Goal: Task Accomplishment & Management: Manage account settings

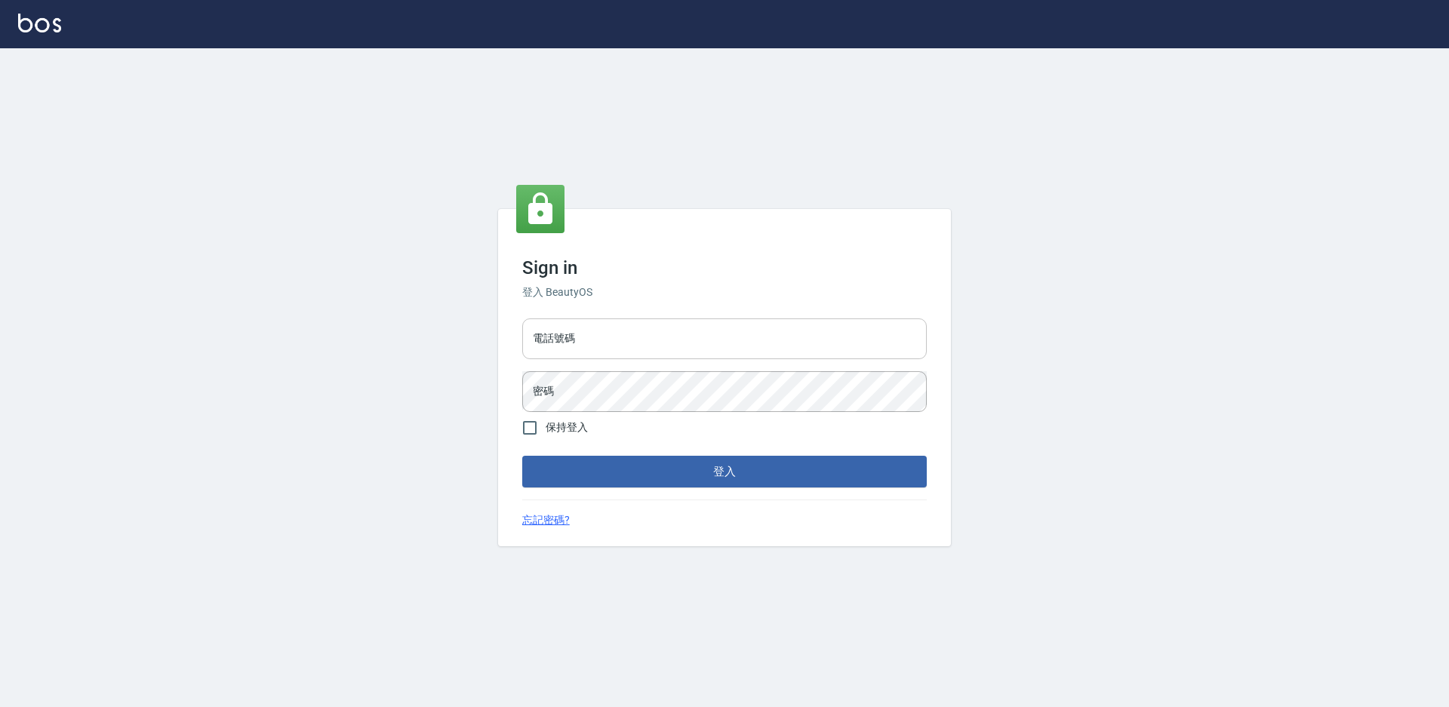
click at [544, 343] on input "電話號碼" at bounding box center [724, 338] width 404 height 41
type input "0988338477"
click at [522, 456] on button "登入" at bounding box center [724, 472] width 404 height 32
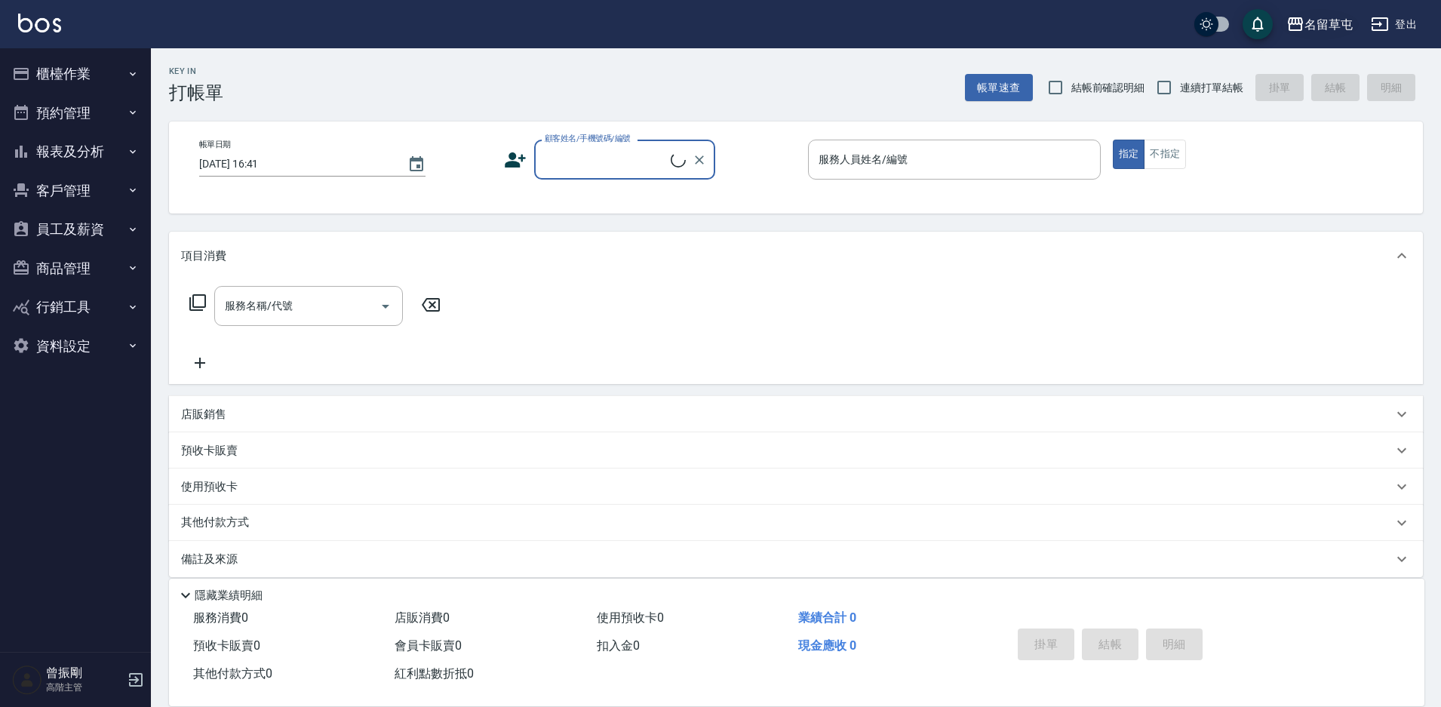
click at [1308, 17] on div "名留草屯" at bounding box center [1329, 24] width 48 height 19
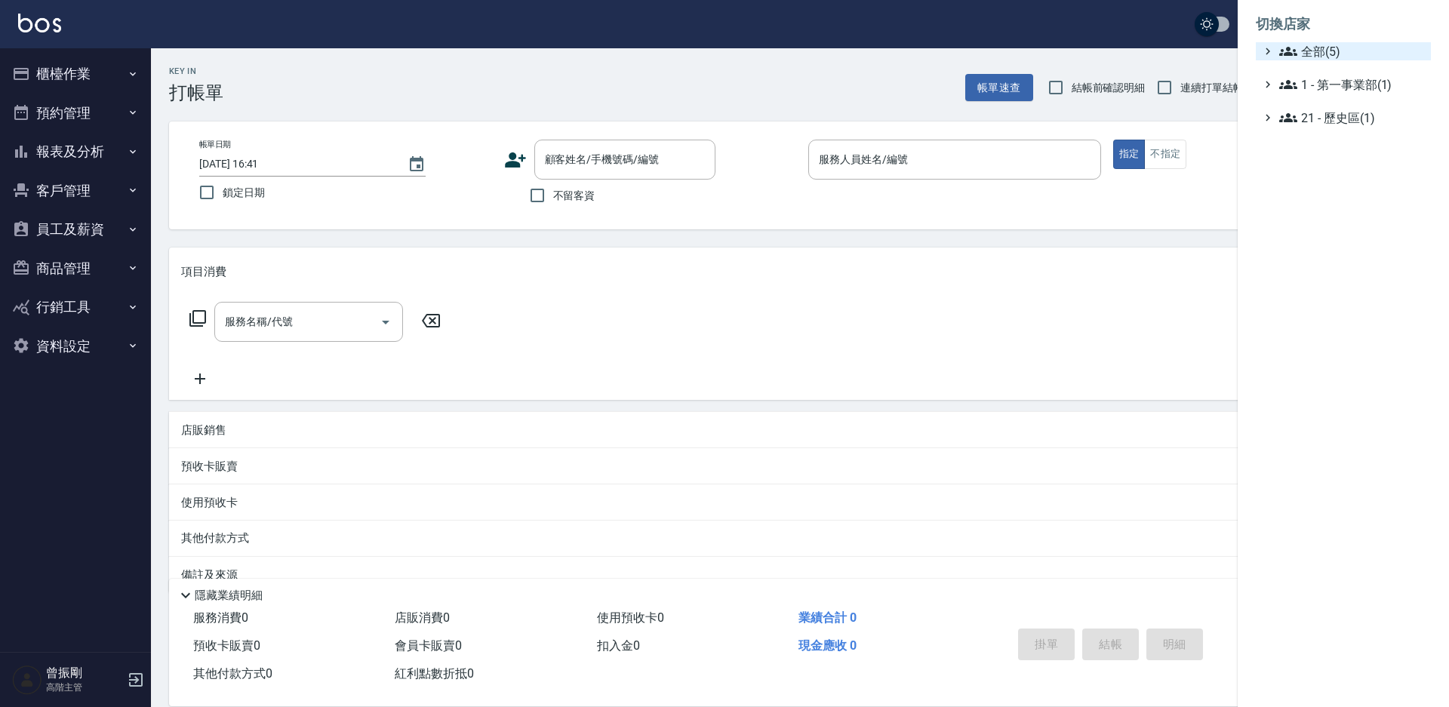
click at [1298, 51] on span "全部(5)" at bounding box center [1352, 51] width 146 height 18
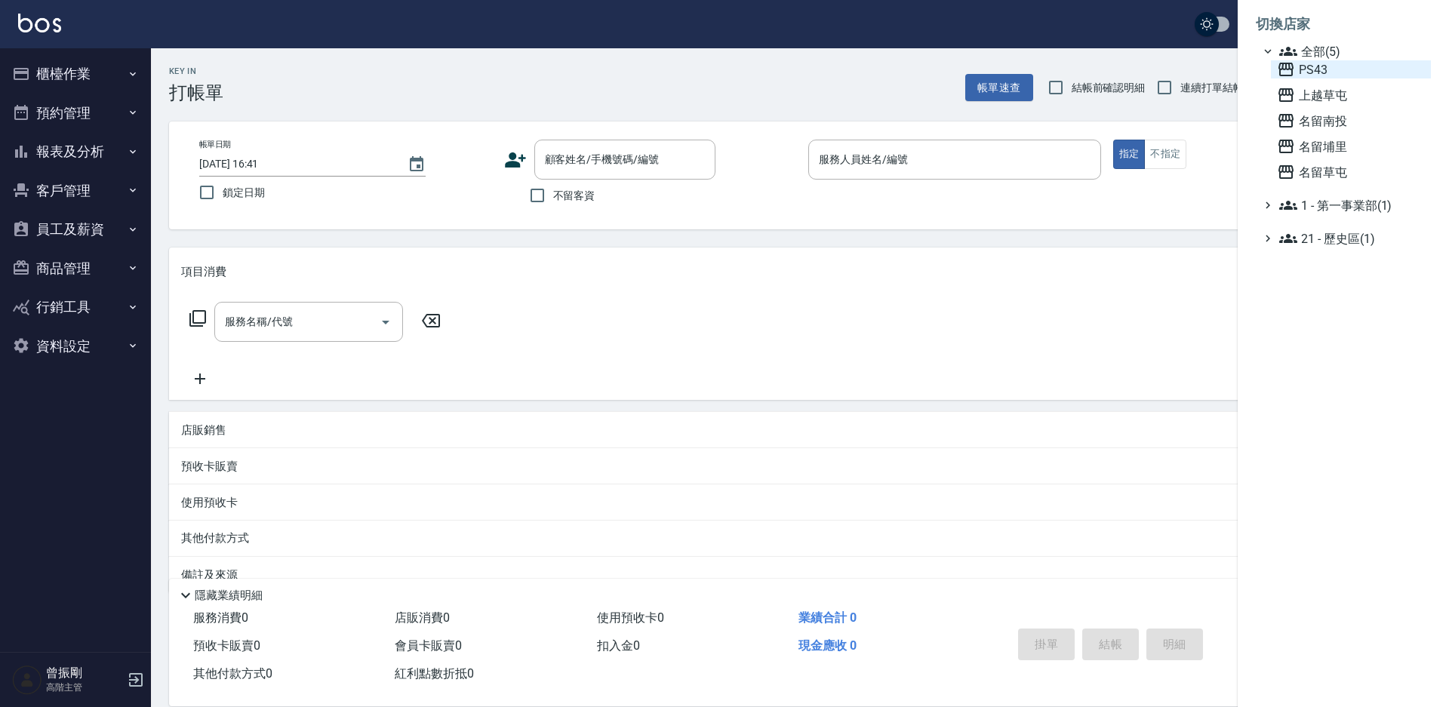
click at [1305, 69] on span "PS43" at bounding box center [1351, 69] width 148 height 18
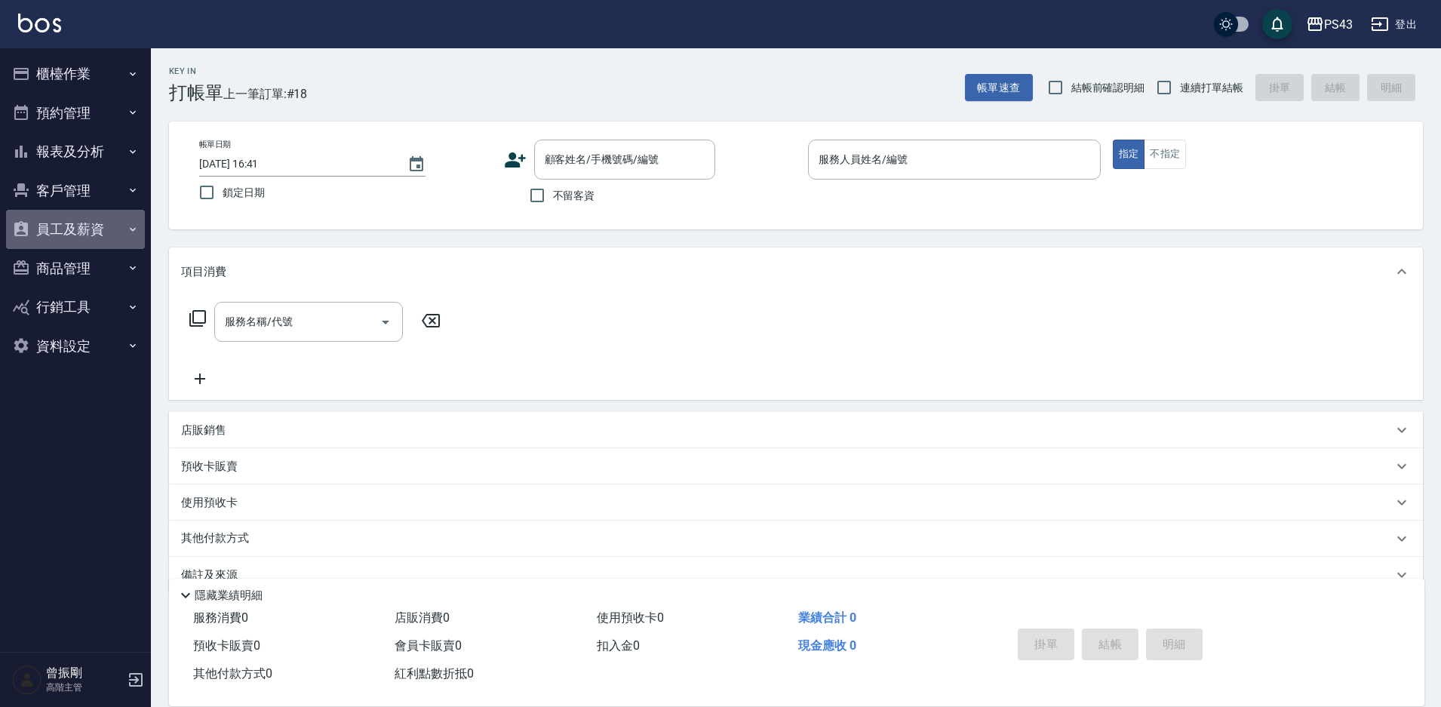
click at [70, 226] on button "員工及薪資" at bounding box center [75, 229] width 139 height 39
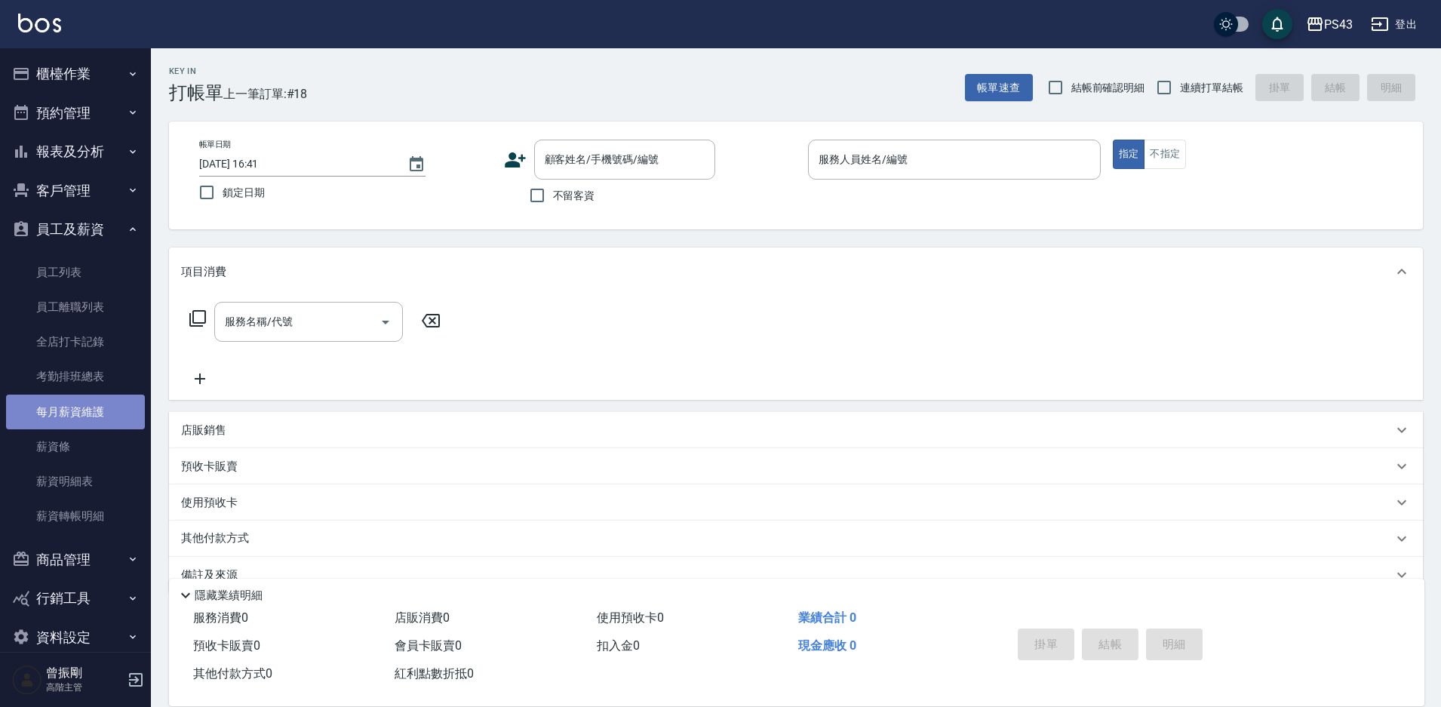
click at [86, 404] on link "每月薪資維護" at bounding box center [75, 412] width 139 height 35
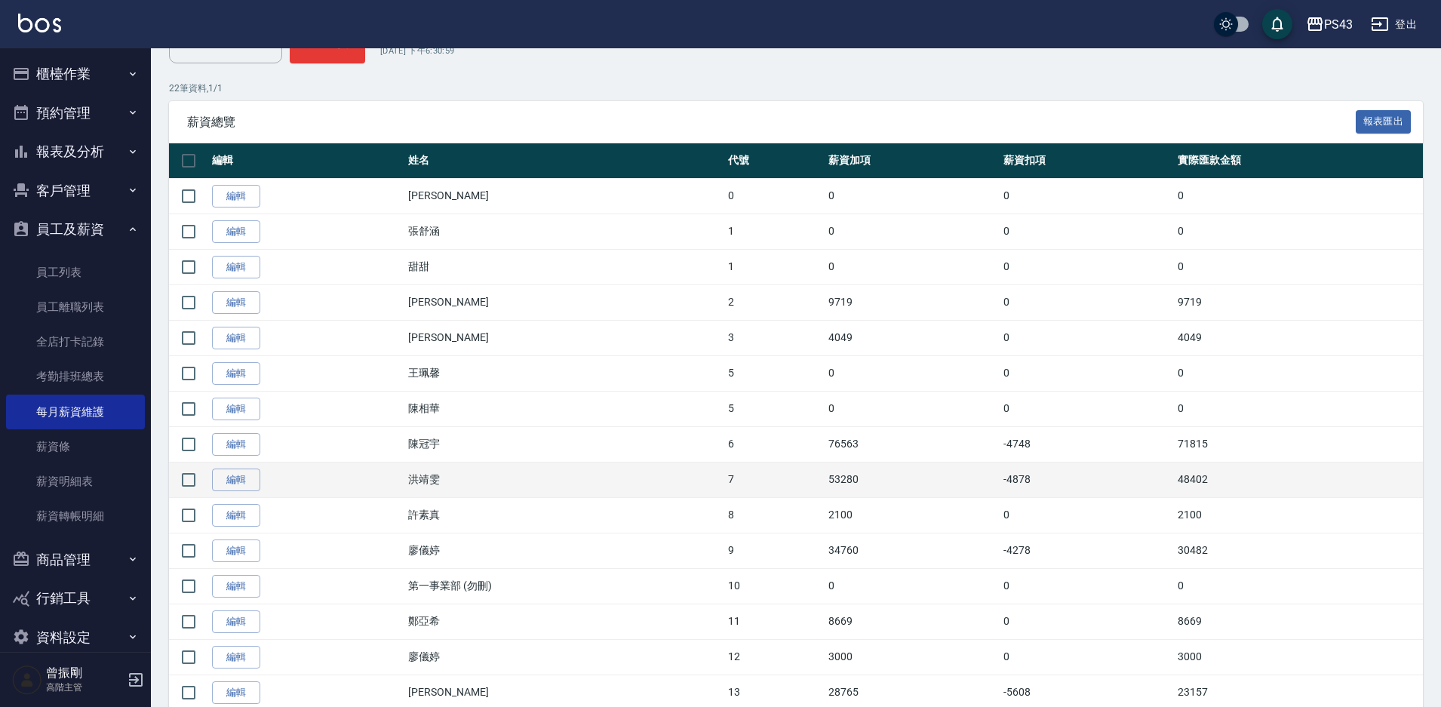
scroll to position [302, 0]
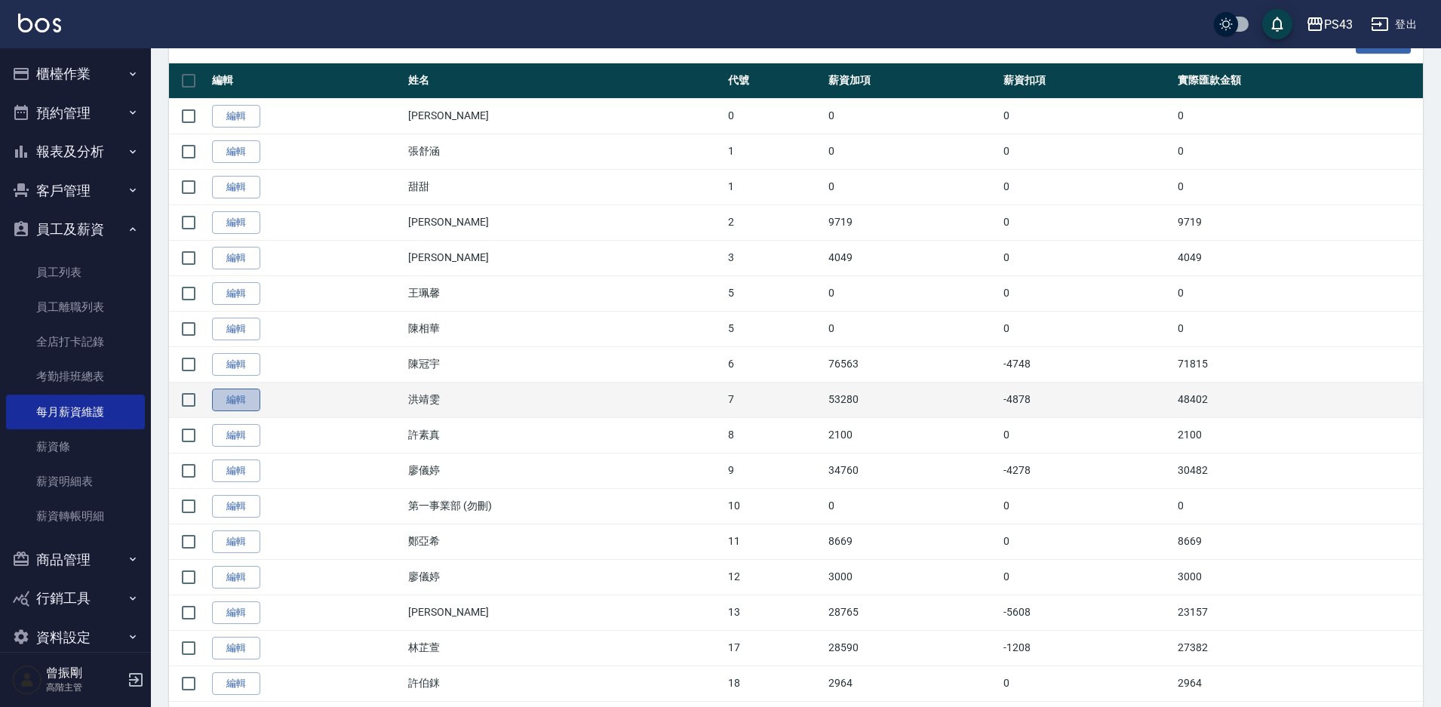
click at [233, 400] on link "編輯" at bounding box center [236, 400] width 48 height 23
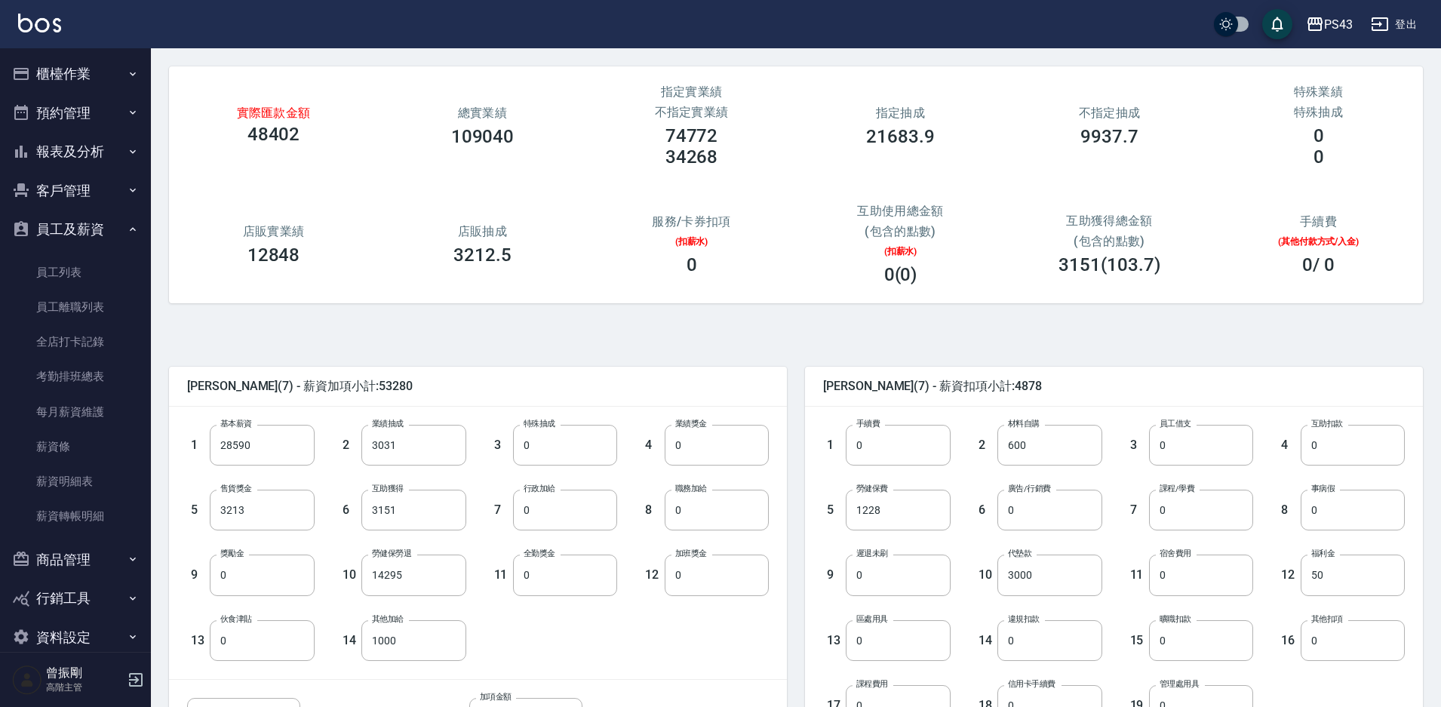
scroll to position [151, 0]
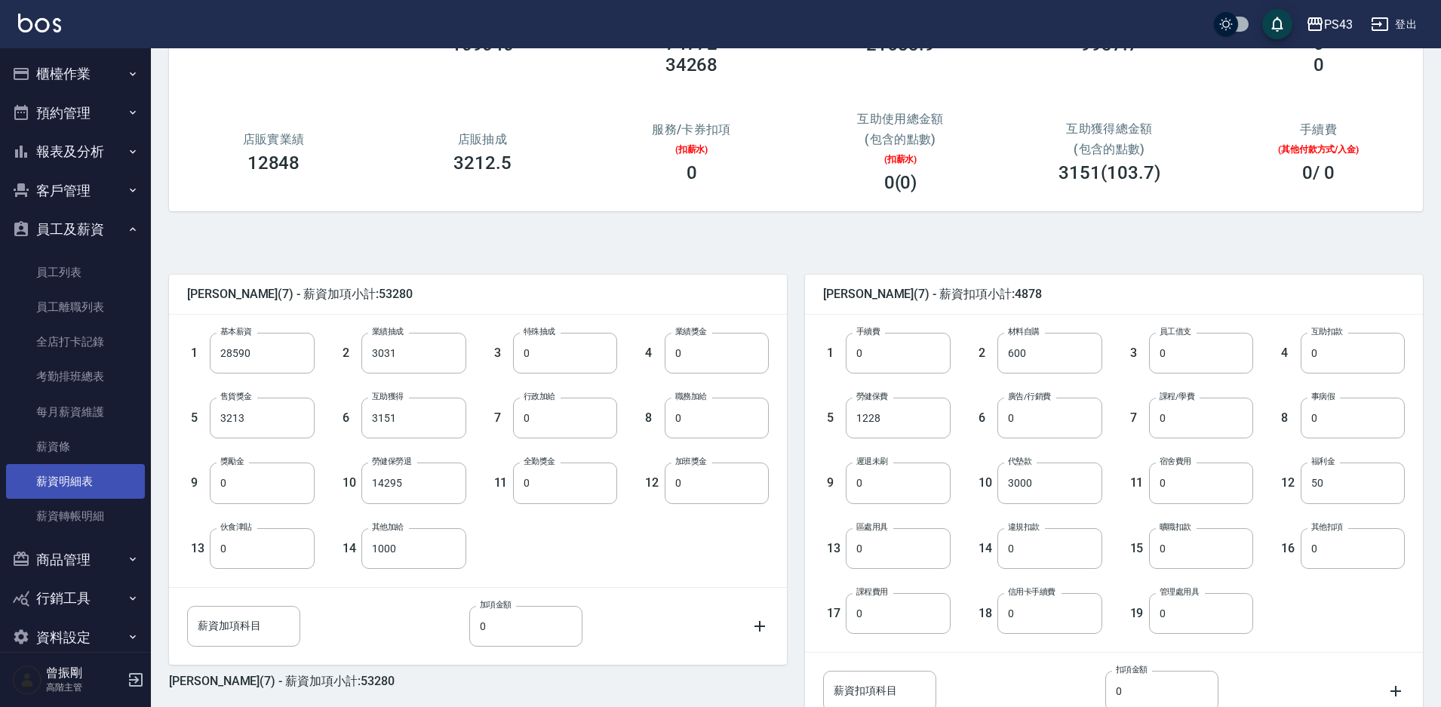
click at [60, 488] on link "薪資明細表" at bounding box center [75, 481] width 139 height 35
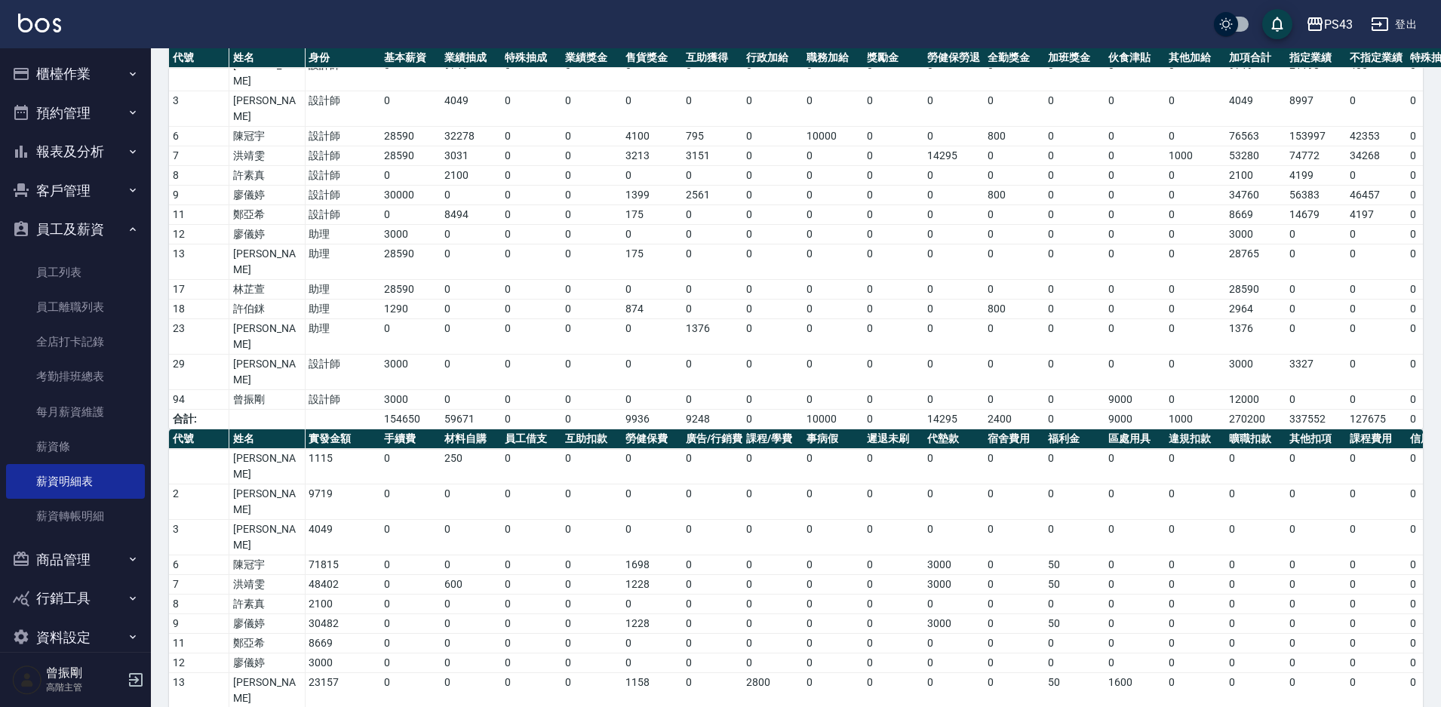
scroll to position [161, 0]
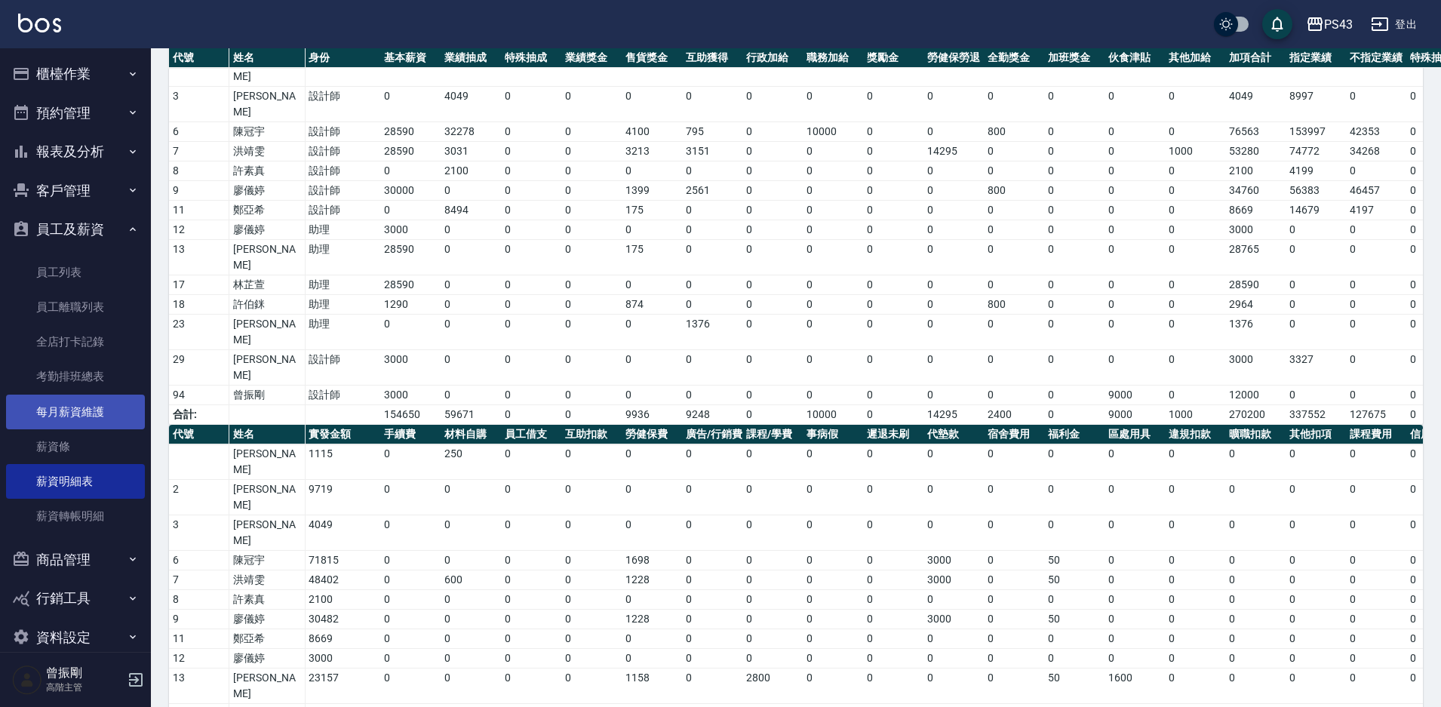
click at [99, 413] on link "每月薪資維護" at bounding box center [75, 412] width 139 height 35
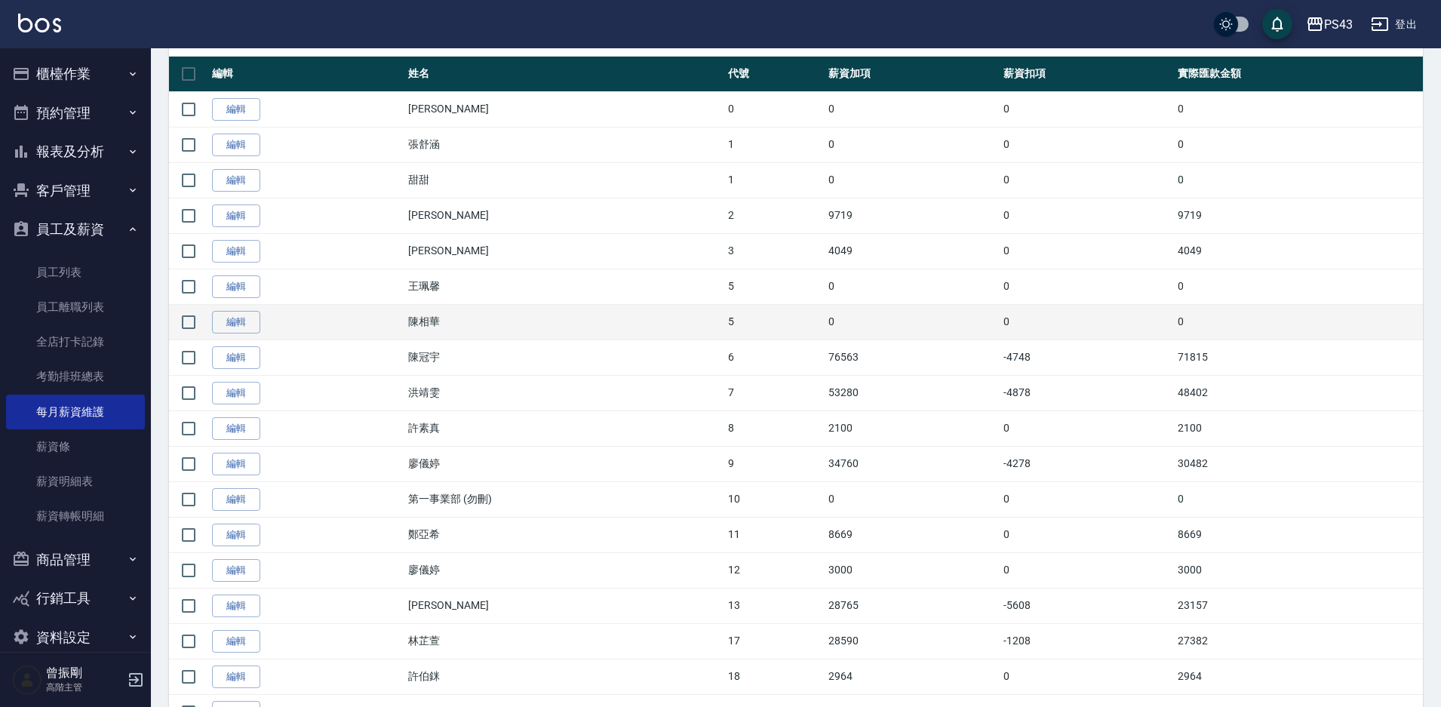
scroll to position [296, 0]
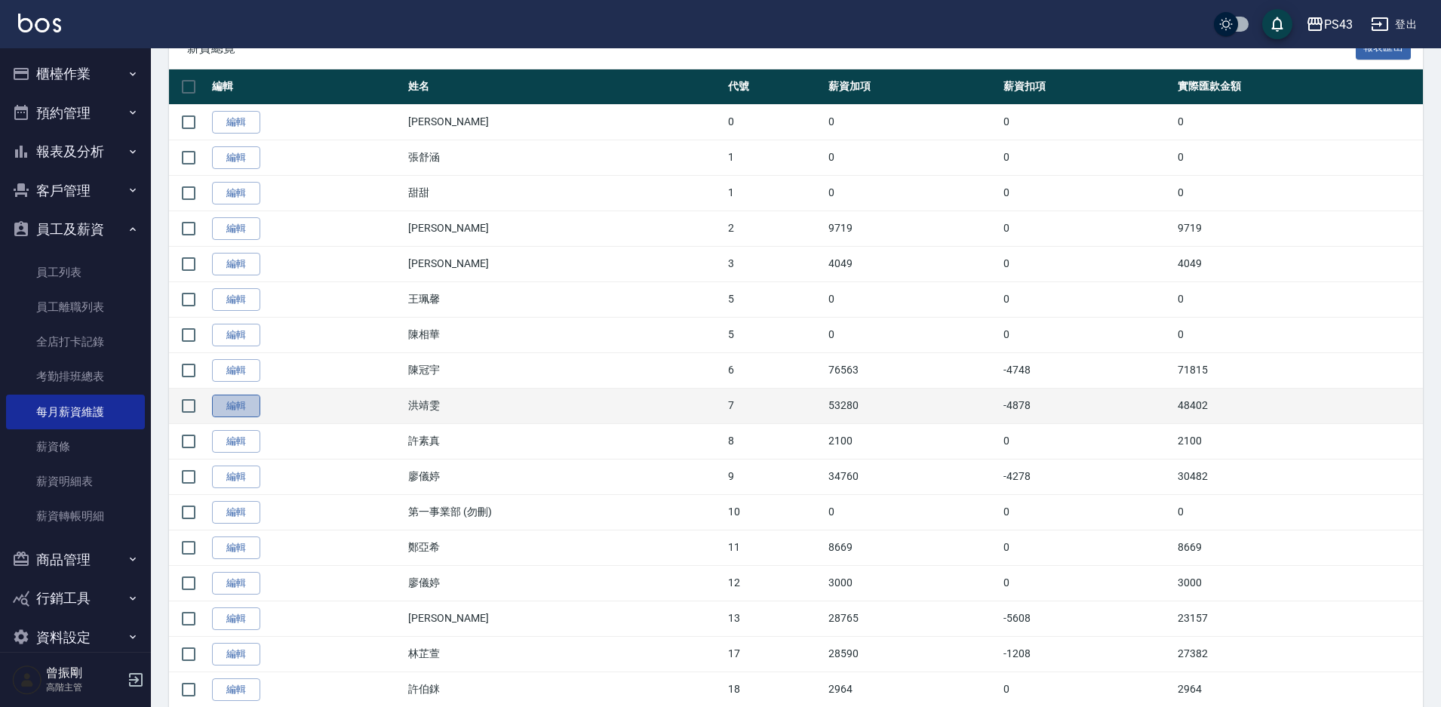
click at [238, 404] on link "編輯" at bounding box center [236, 406] width 48 height 23
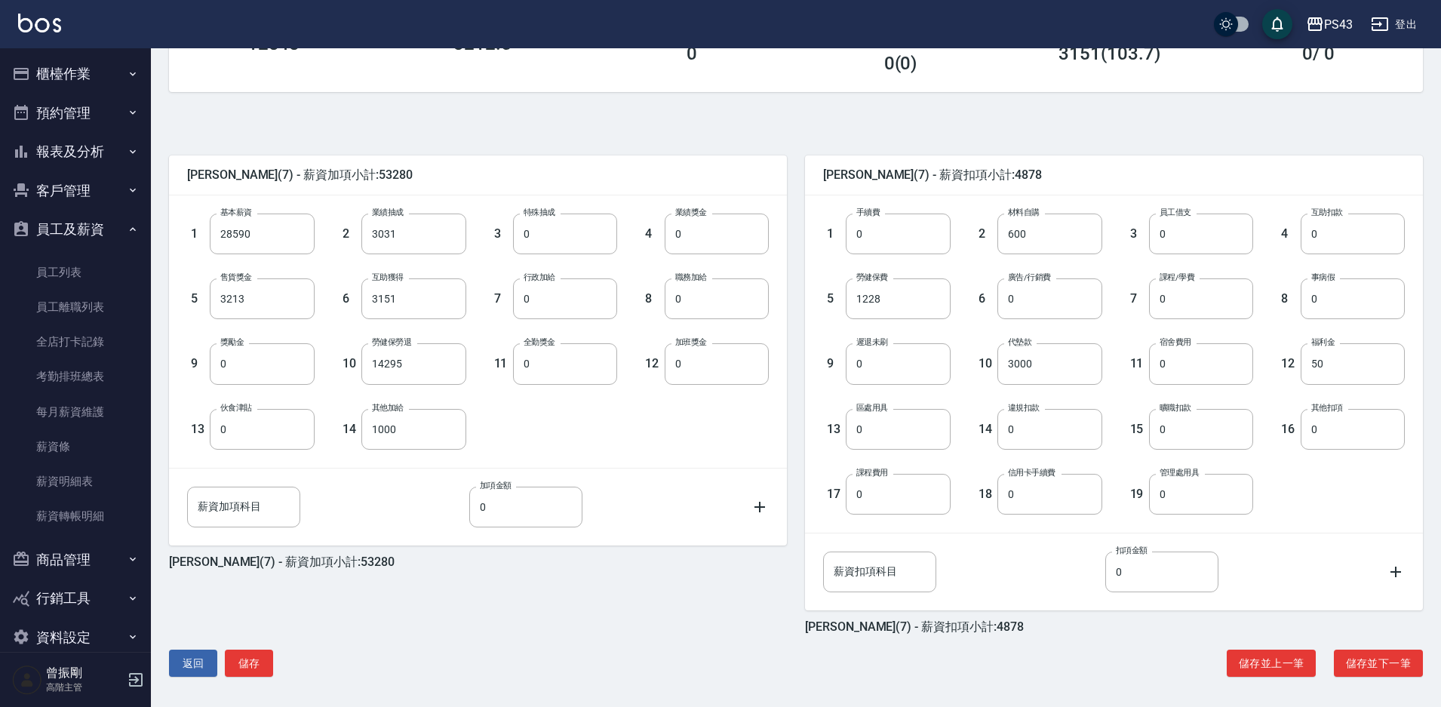
scroll to position [273, 0]
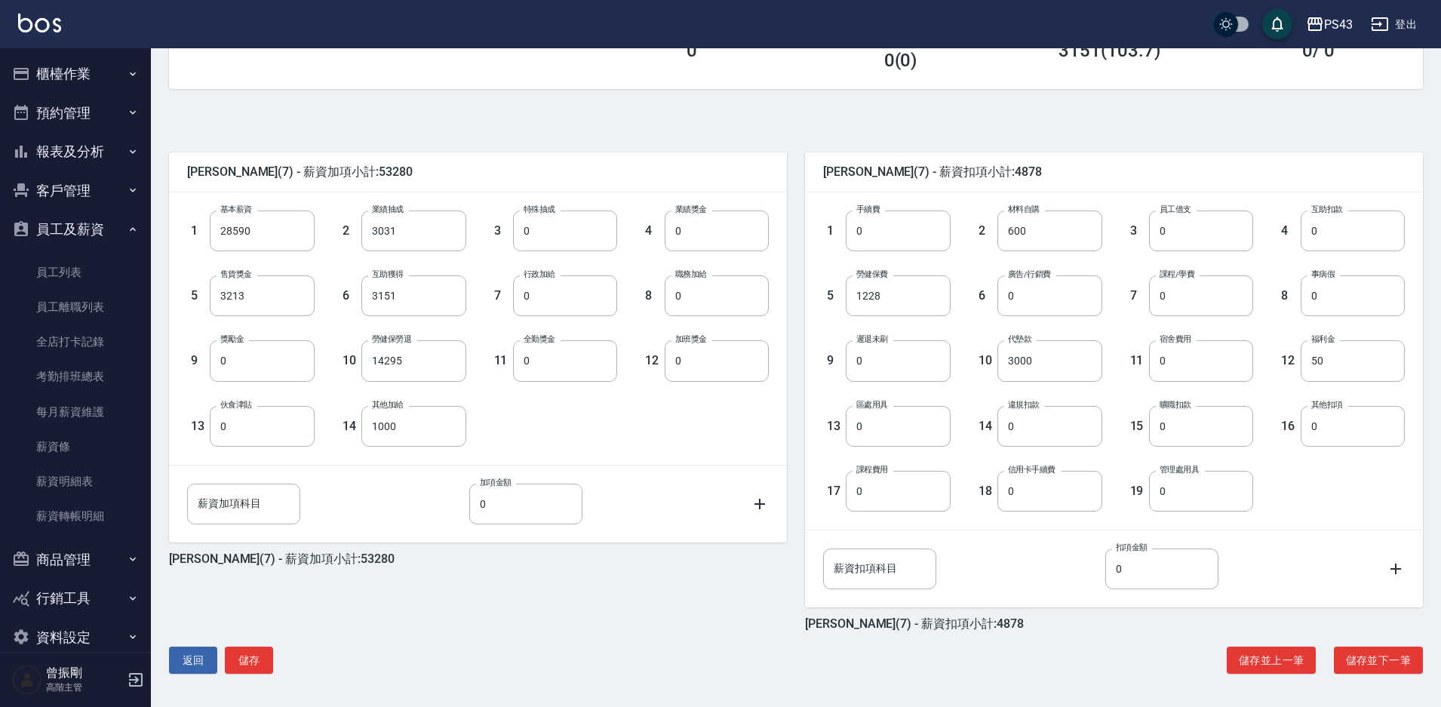
click at [86, 81] on button "櫃檯作業" at bounding box center [75, 73] width 139 height 39
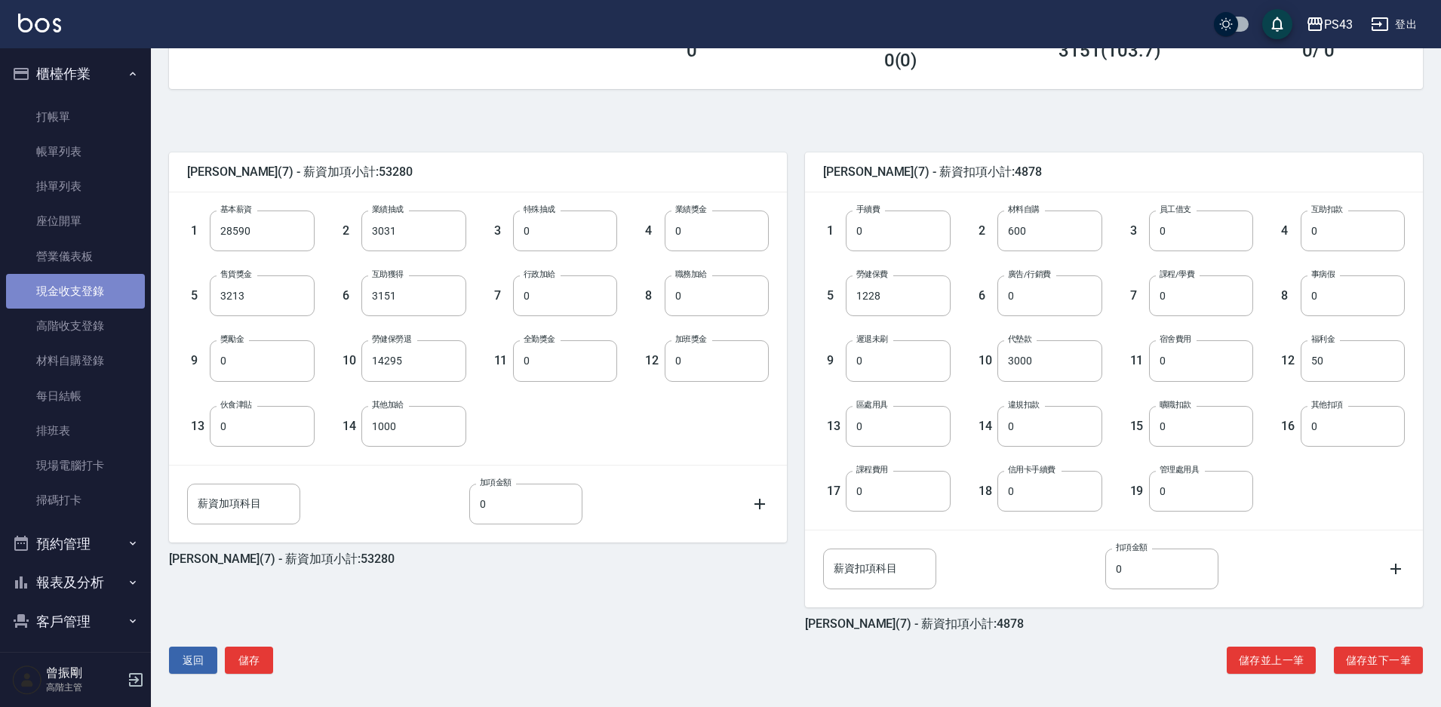
click at [85, 295] on link "現金收支登錄" at bounding box center [75, 291] width 139 height 35
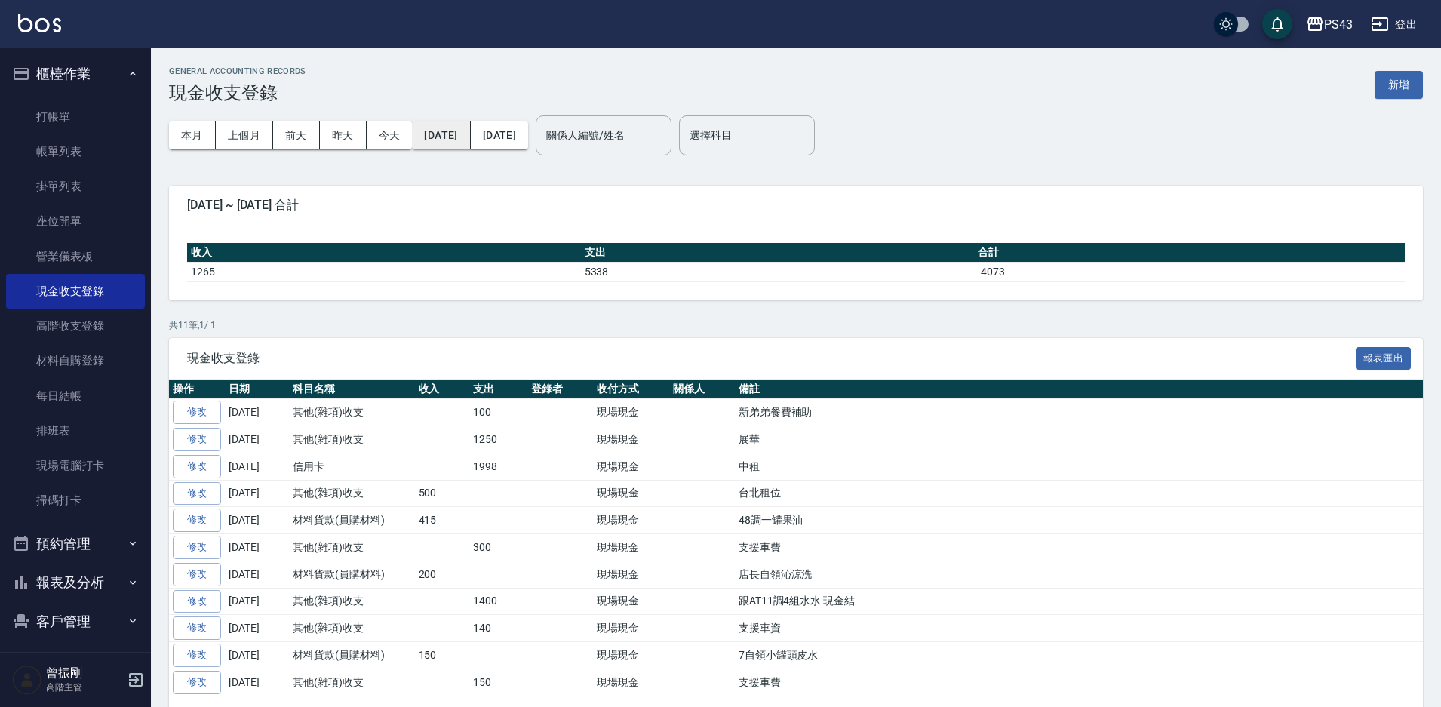
click at [456, 140] on button "2025/09/01" at bounding box center [441, 135] width 58 height 28
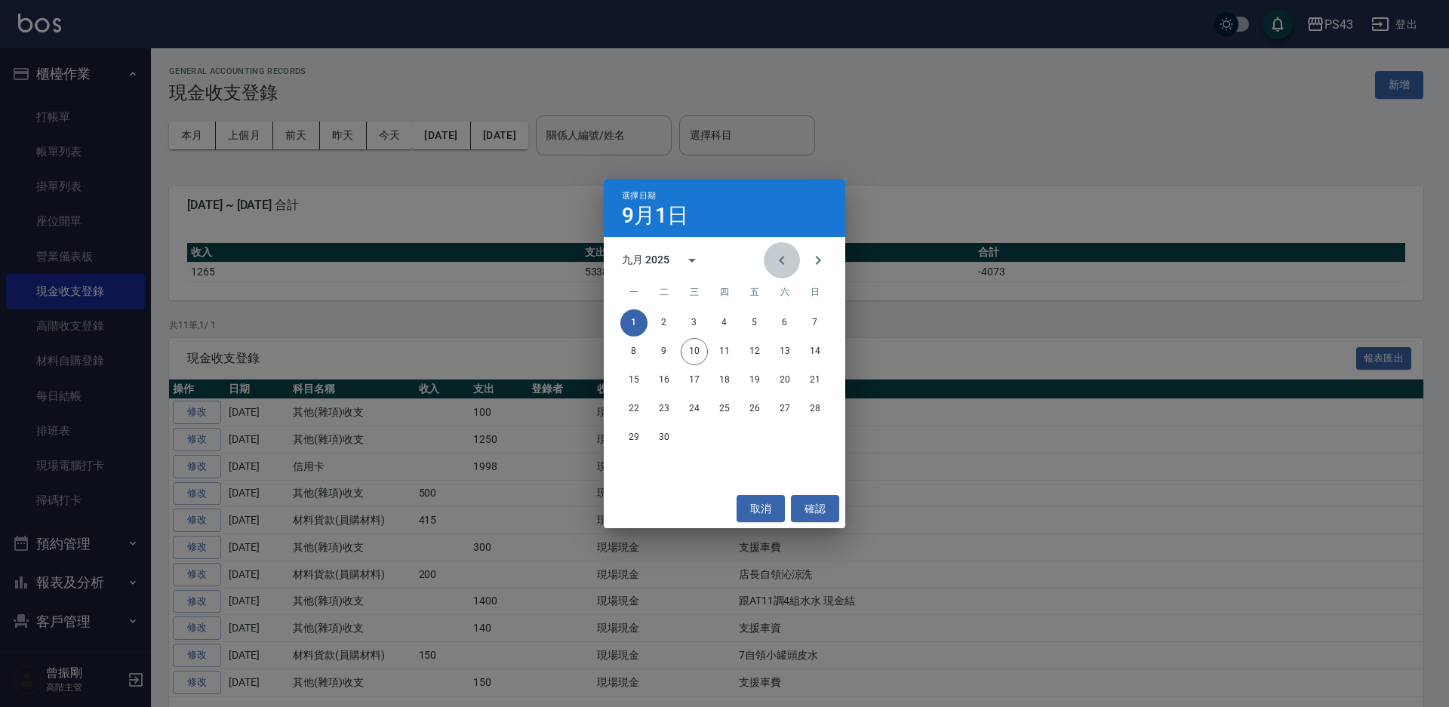
click at [784, 265] on icon "Previous month" at bounding box center [782, 260] width 18 height 18
click at [746, 320] on button "1" at bounding box center [754, 322] width 27 height 27
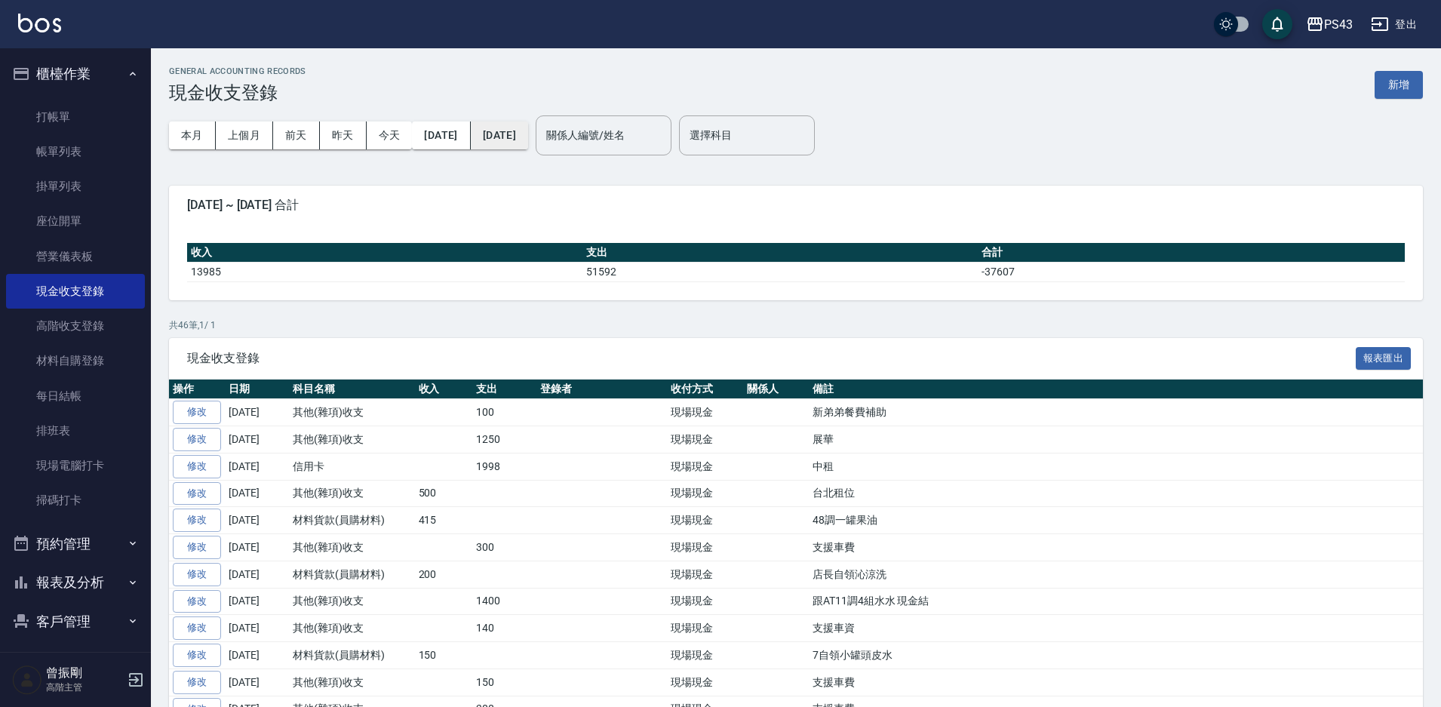
click at [528, 136] on button "2025/09/10" at bounding box center [499, 135] width 57 height 28
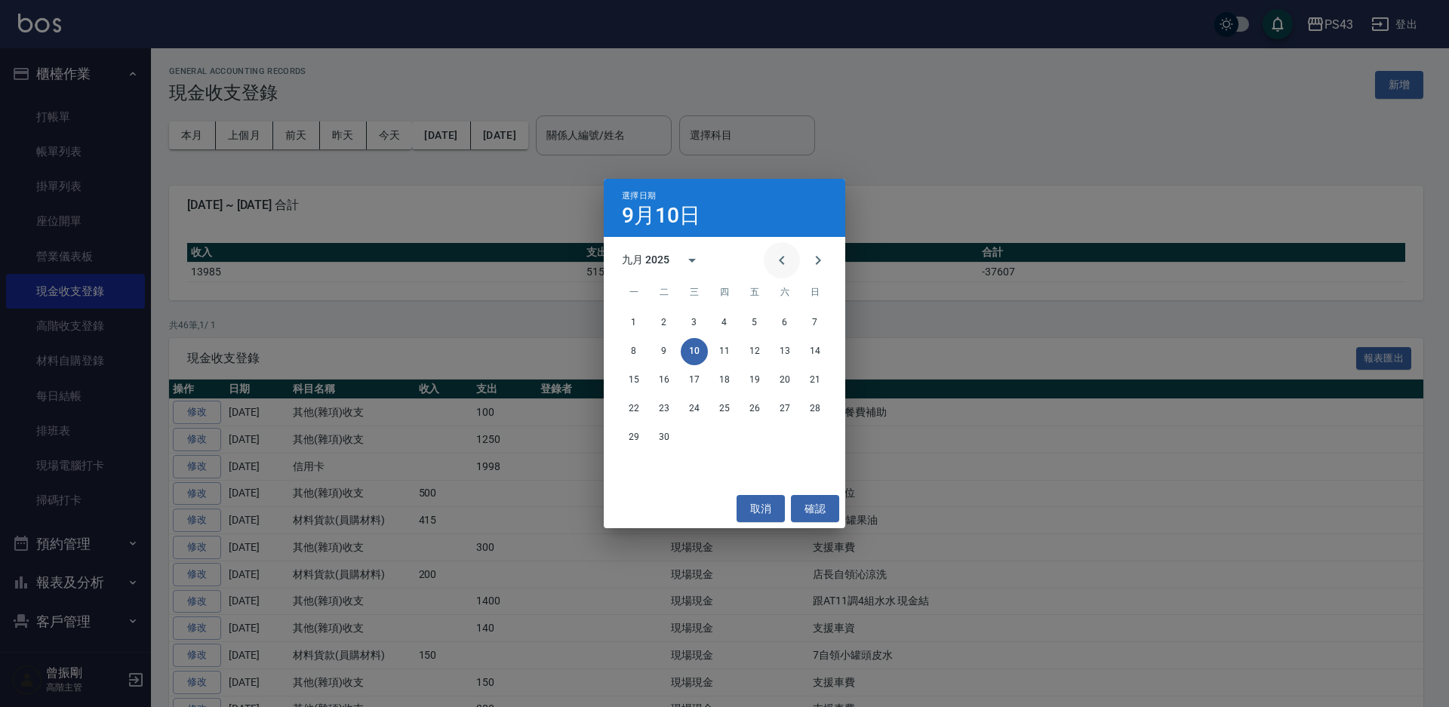
click at [774, 257] on icon "Previous month" at bounding box center [782, 260] width 18 height 18
click at [816, 433] on button "31" at bounding box center [814, 437] width 27 height 27
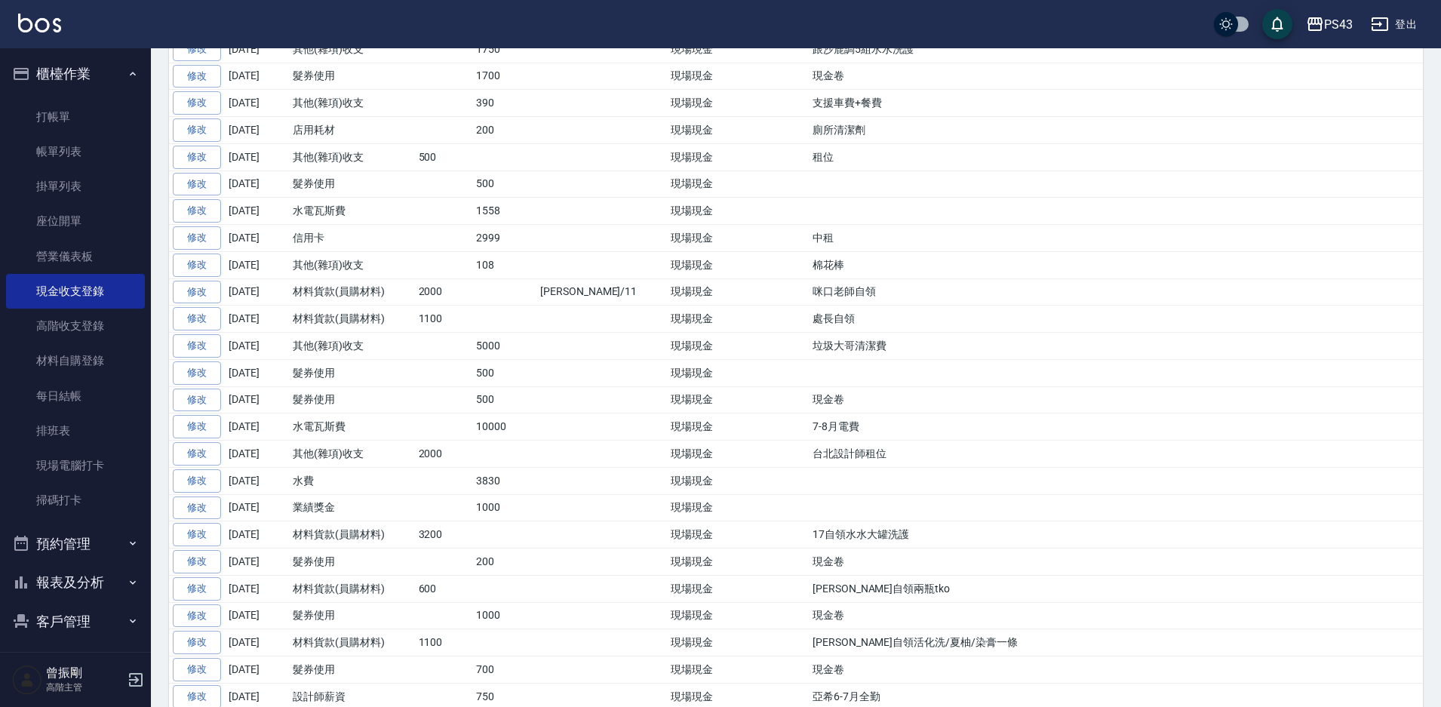
scroll to position [469, 0]
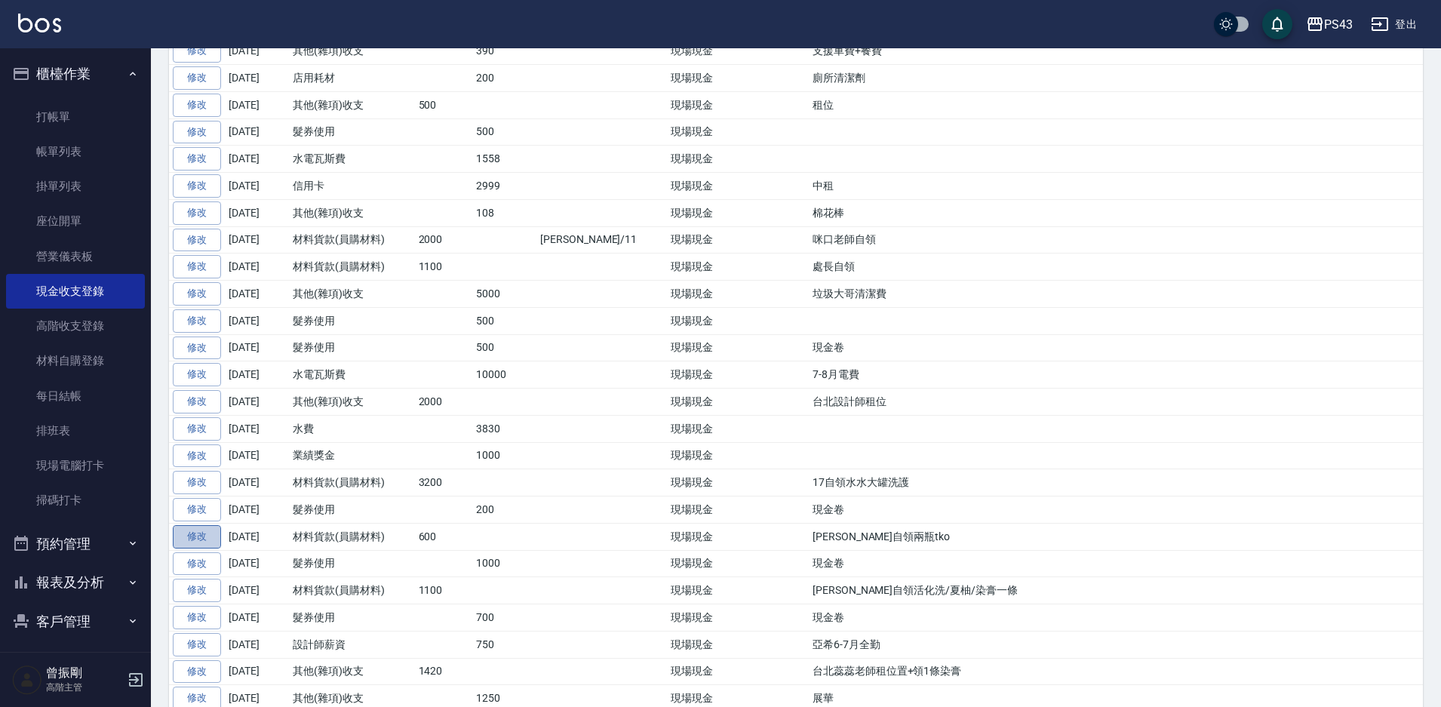
click at [196, 534] on link "修改" at bounding box center [197, 536] width 48 height 23
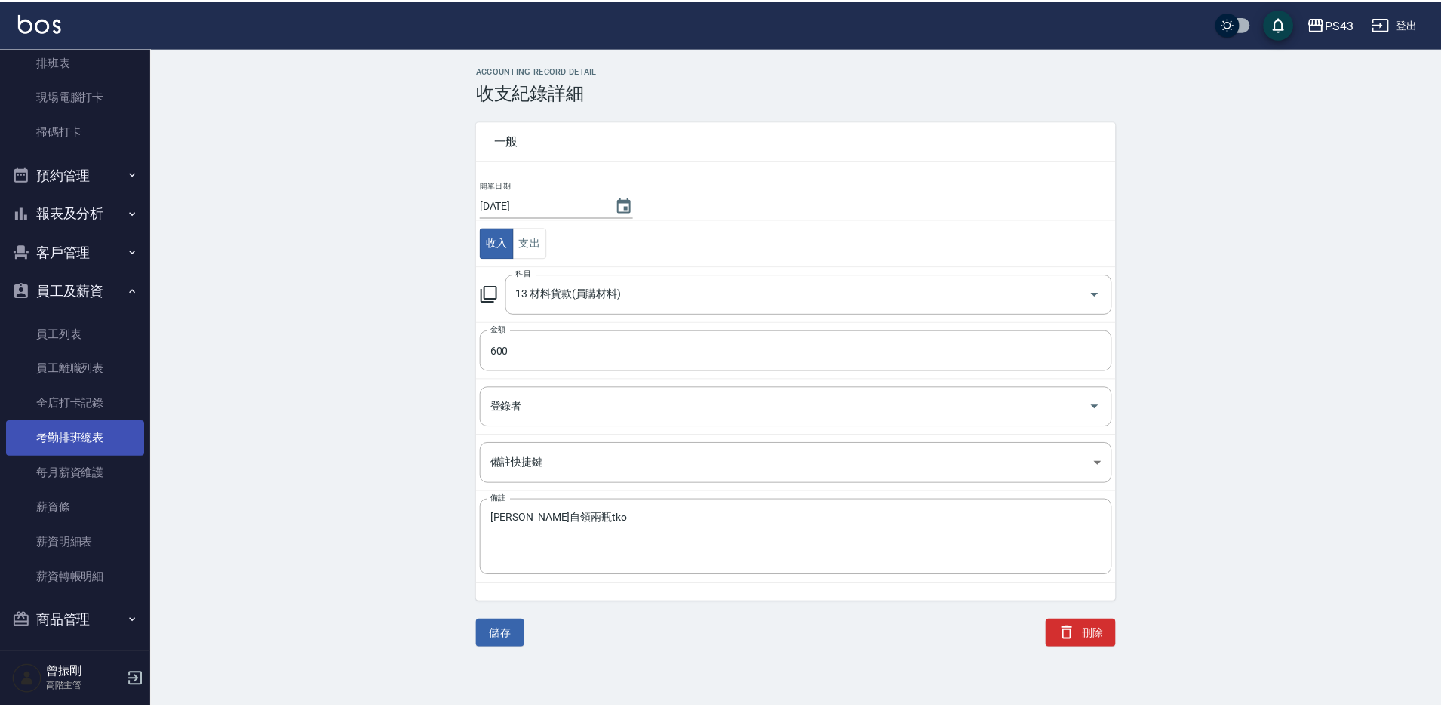
scroll to position [377, 0]
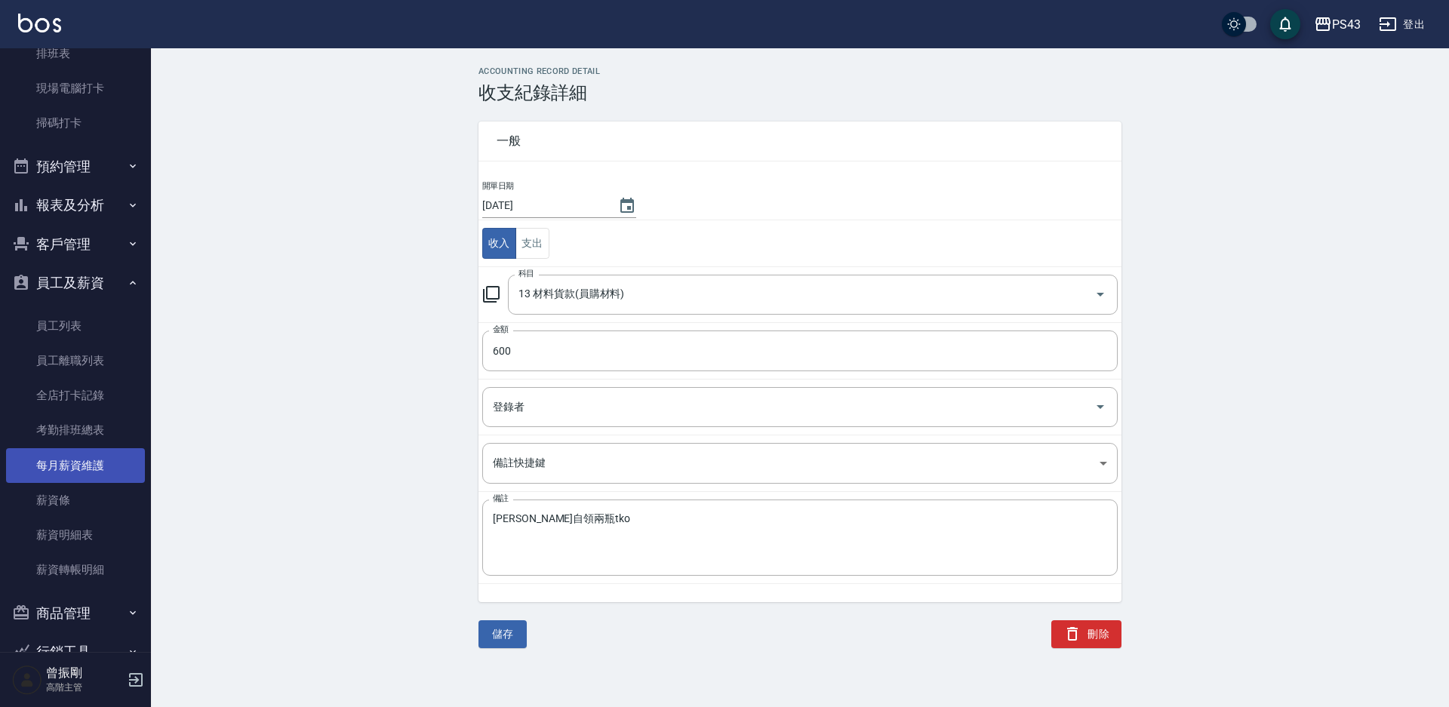
click at [95, 463] on link "每月薪資維護" at bounding box center [75, 465] width 139 height 35
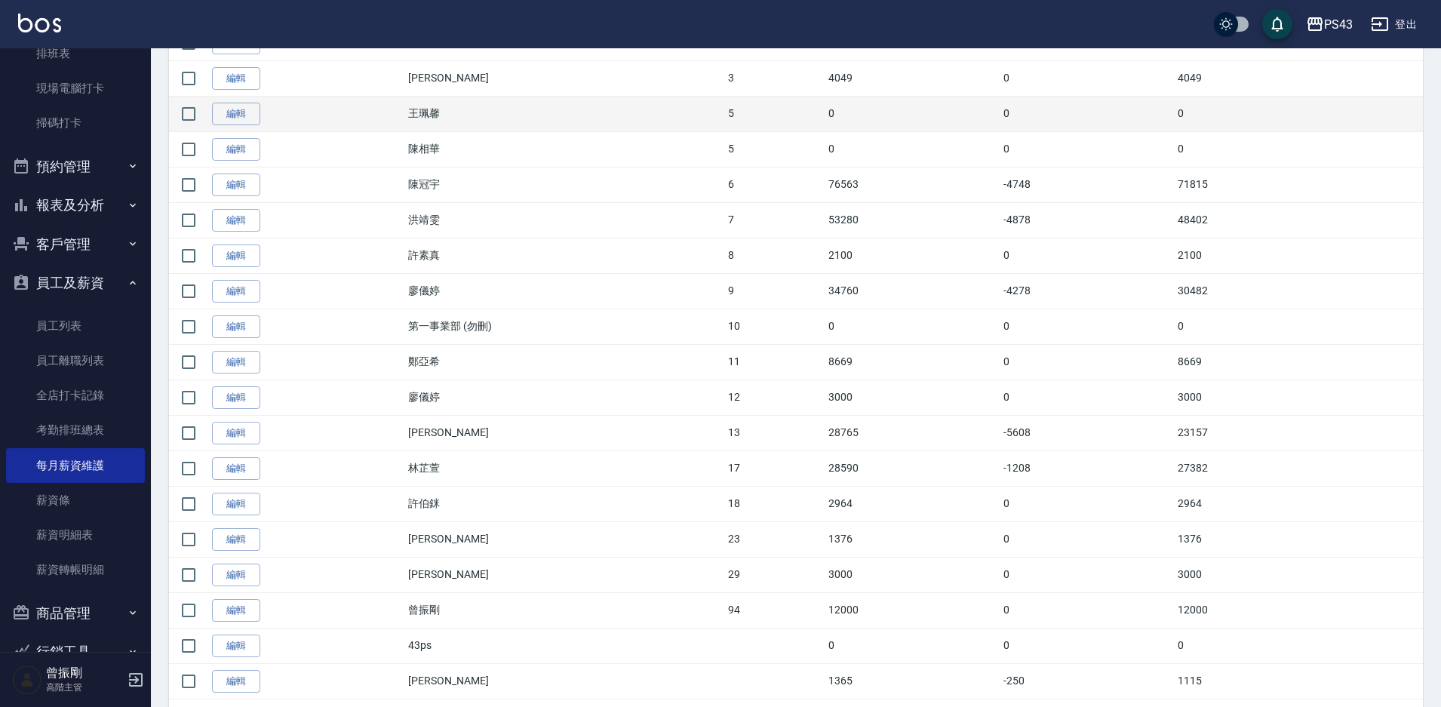
scroll to position [522, 0]
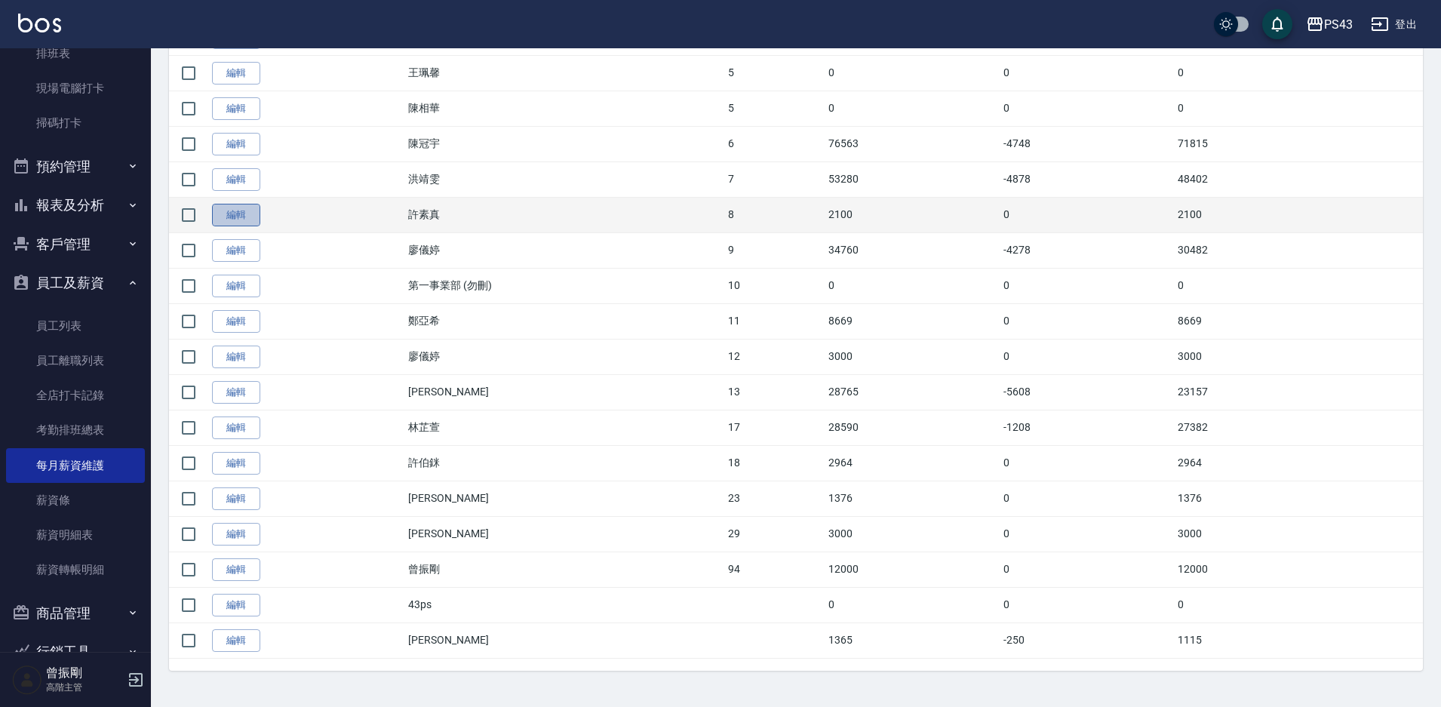
click at [234, 224] on link "編輯" at bounding box center [236, 215] width 48 height 23
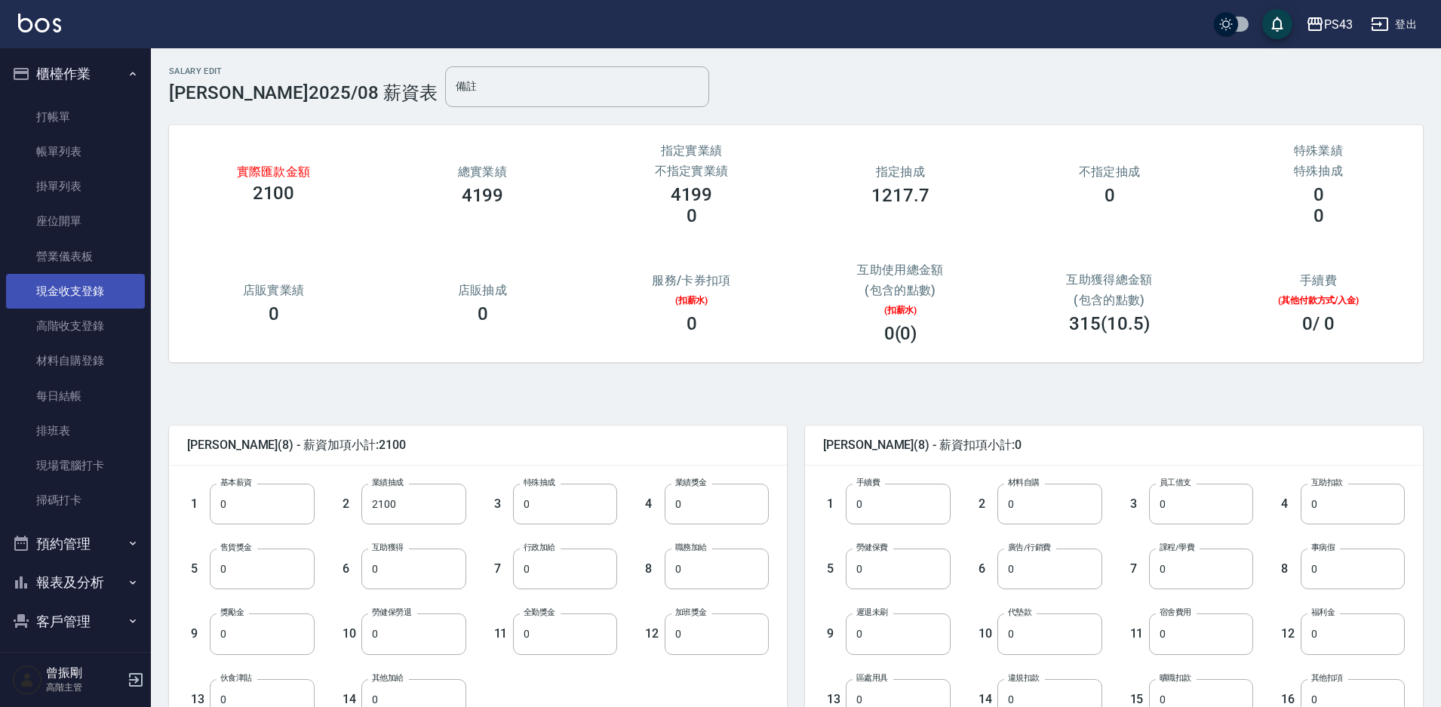
click at [75, 287] on link "現金收支登錄" at bounding box center [75, 291] width 139 height 35
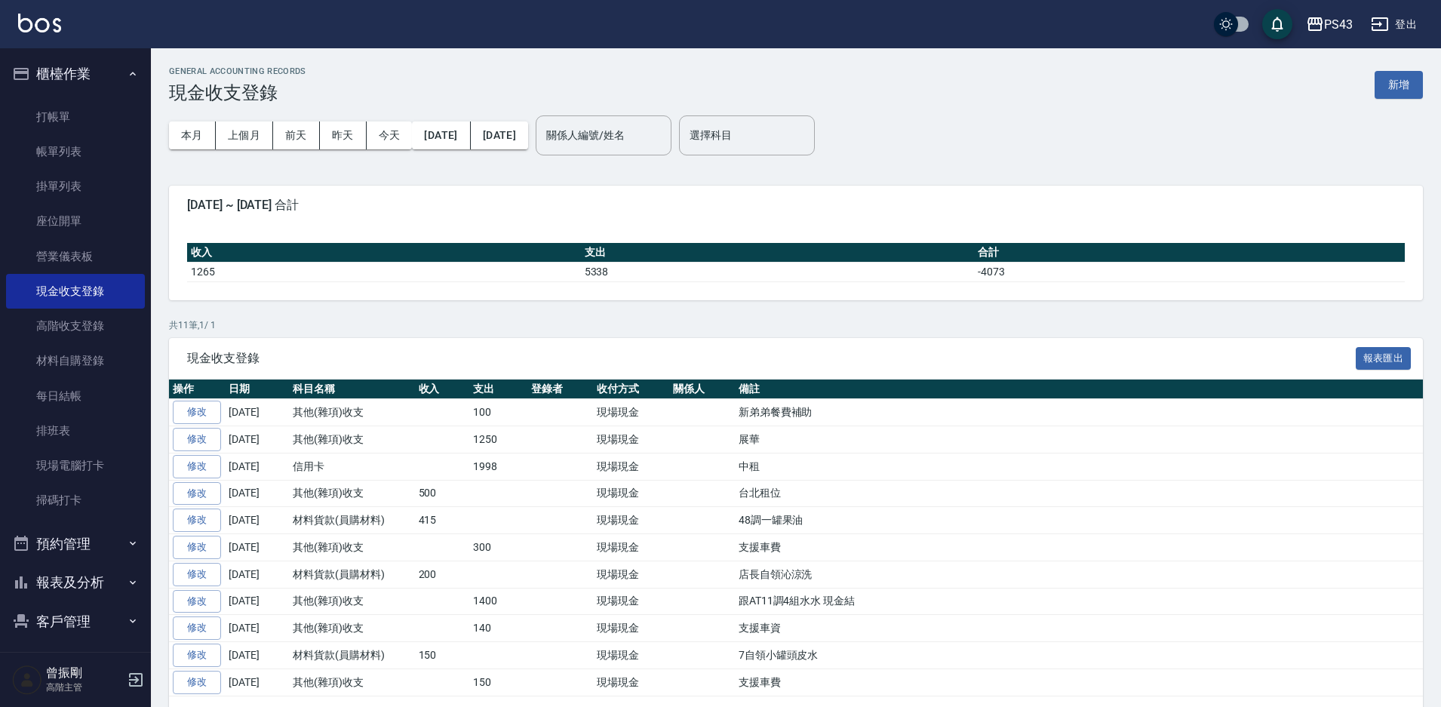
scroll to position [48, 0]
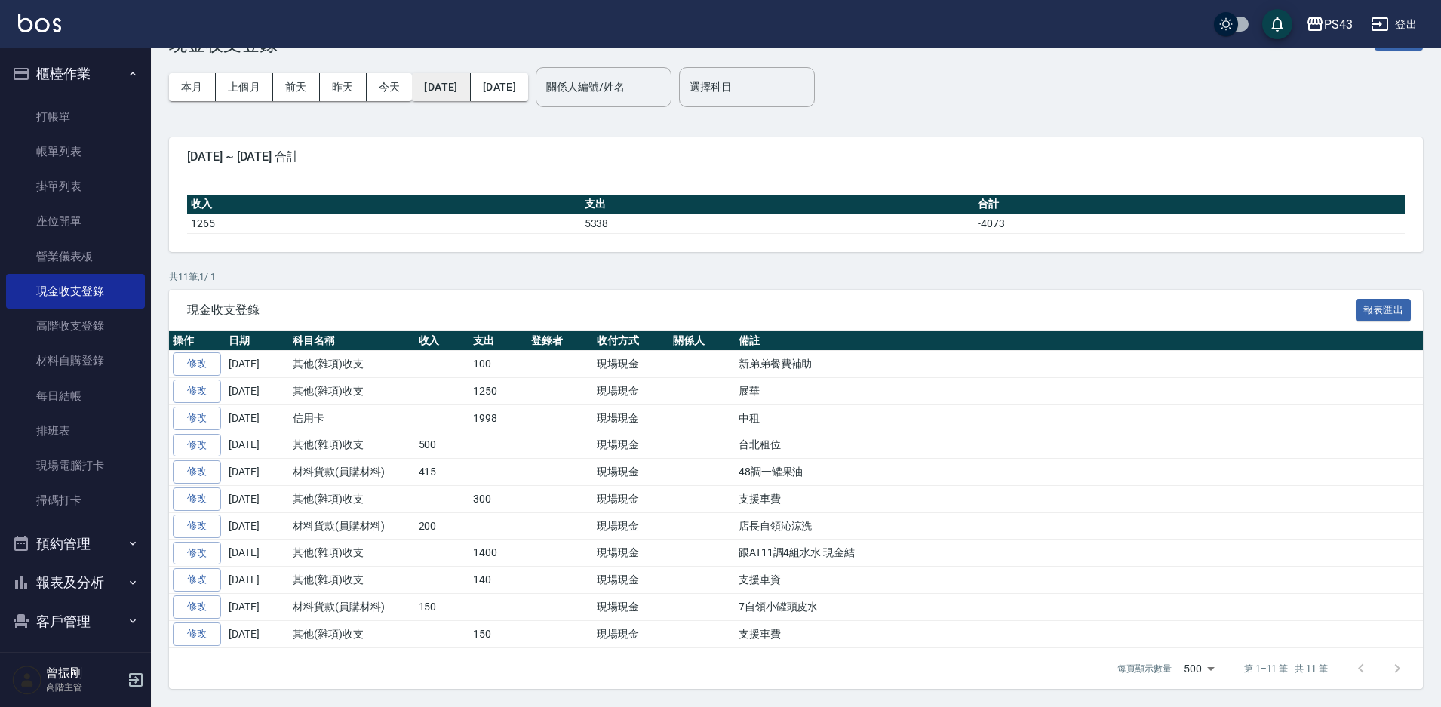
click at [456, 88] on button "2025/09/01" at bounding box center [441, 87] width 58 height 28
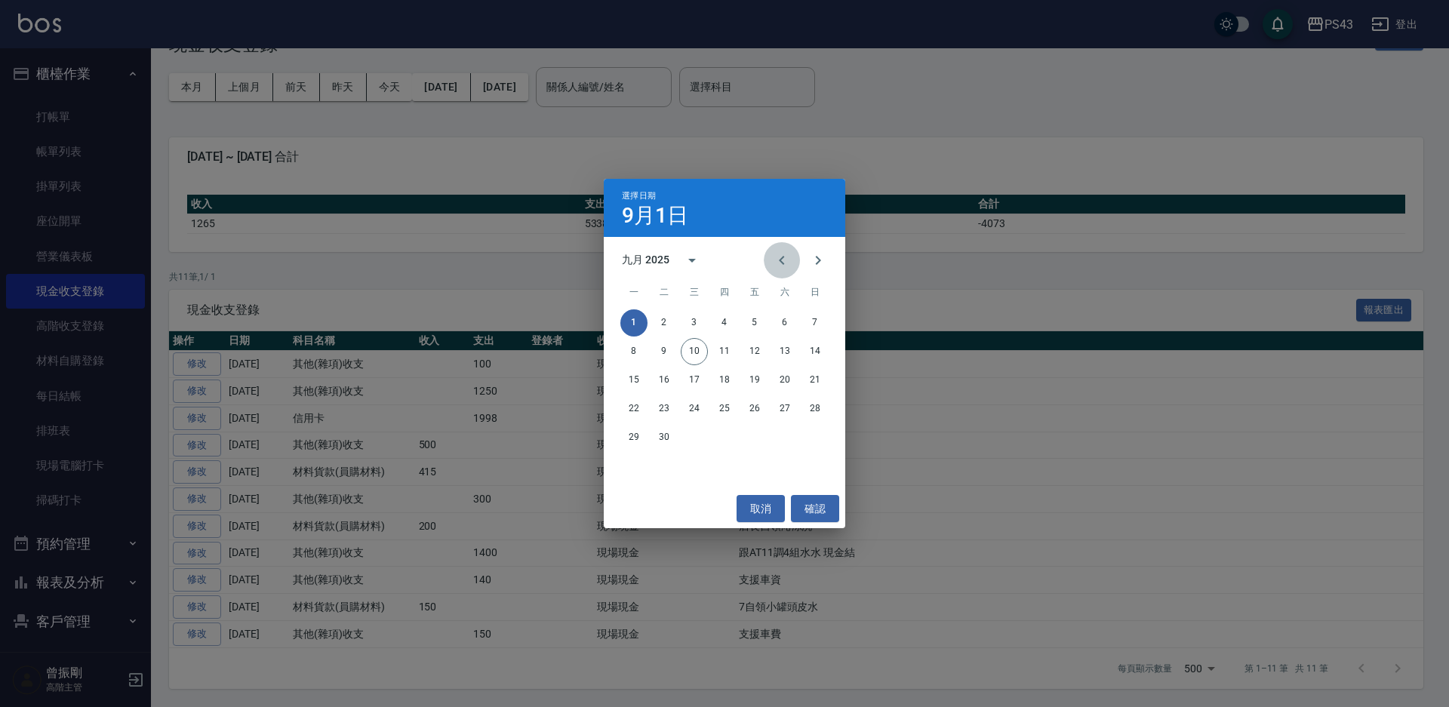
click at [788, 257] on icon "Previous month" at bounding box center [782, 260] width 18 height 18
click at [756, 321] on button "1" at bounding box center [754, 322] width 27 height 27
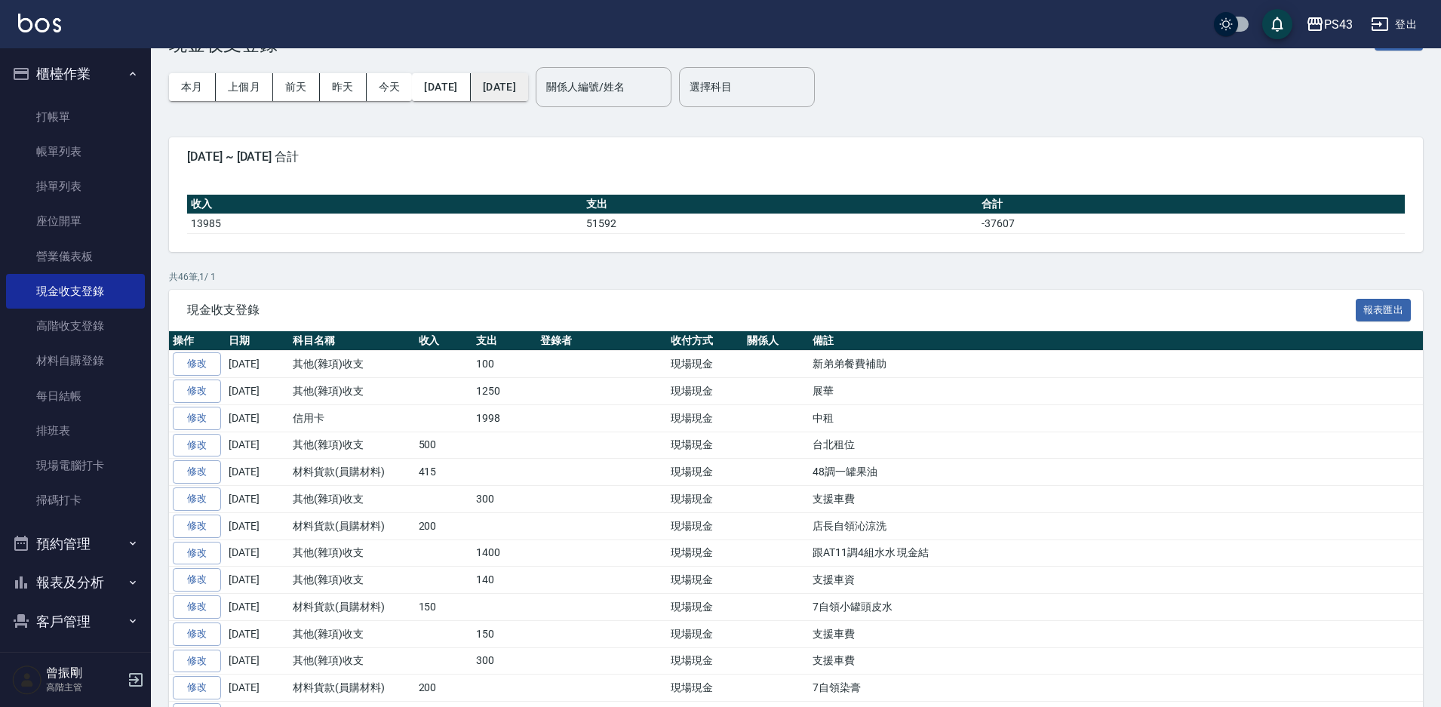
click at [528, 91] on button "2025/09/10" at bounding box center [499, 87] width 57 height 28
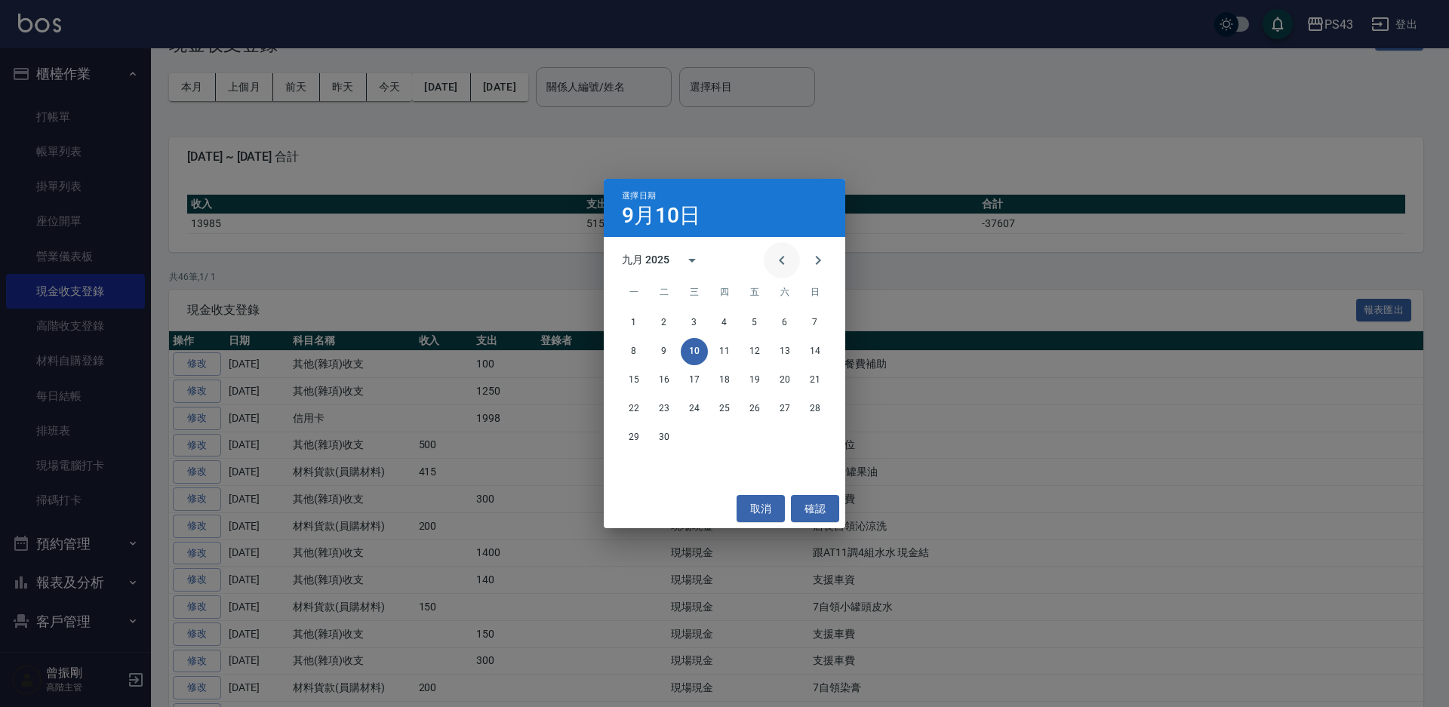
click at [781, 263] on icon "Previous month" at bounding box center [782, 260] width 18 height 18
click at [811, 438] on button "31" at bounding box center [814, 437] width 27 height 27
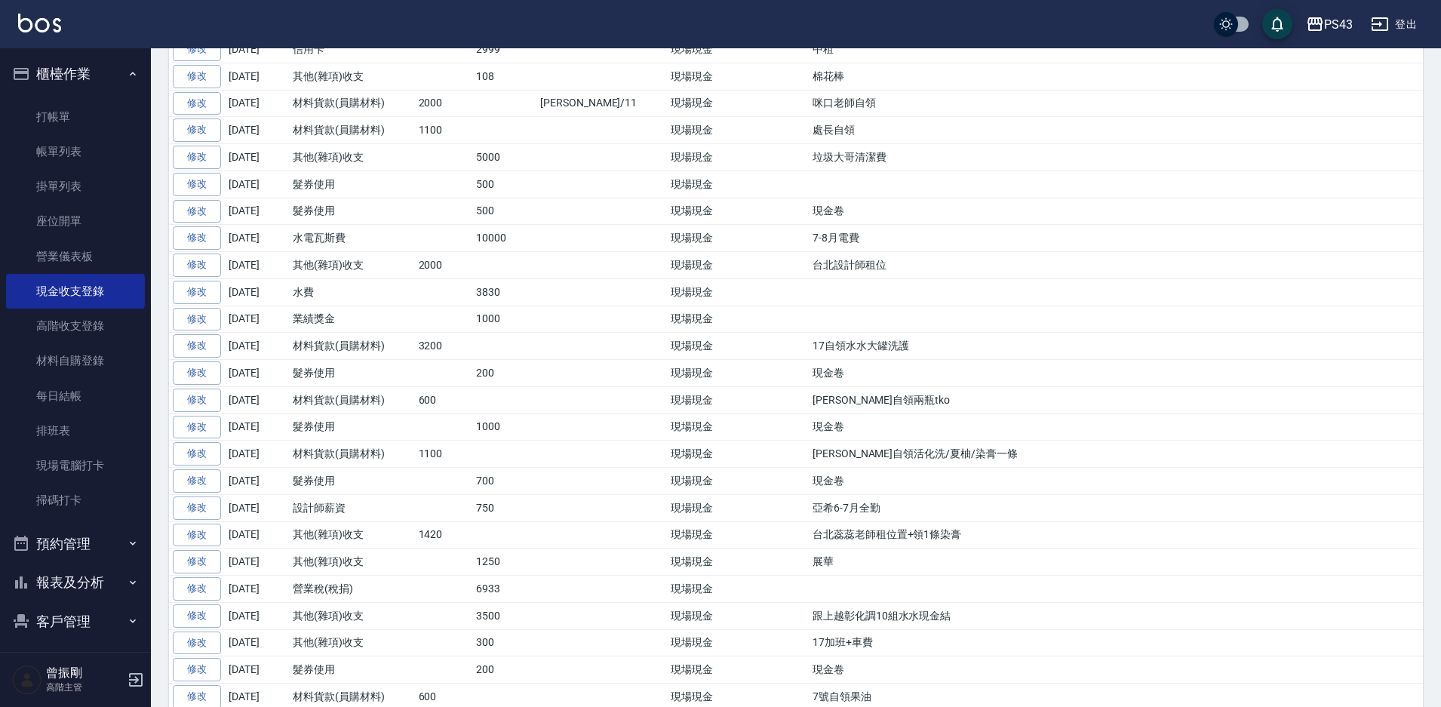
scroll to position [696, 0]
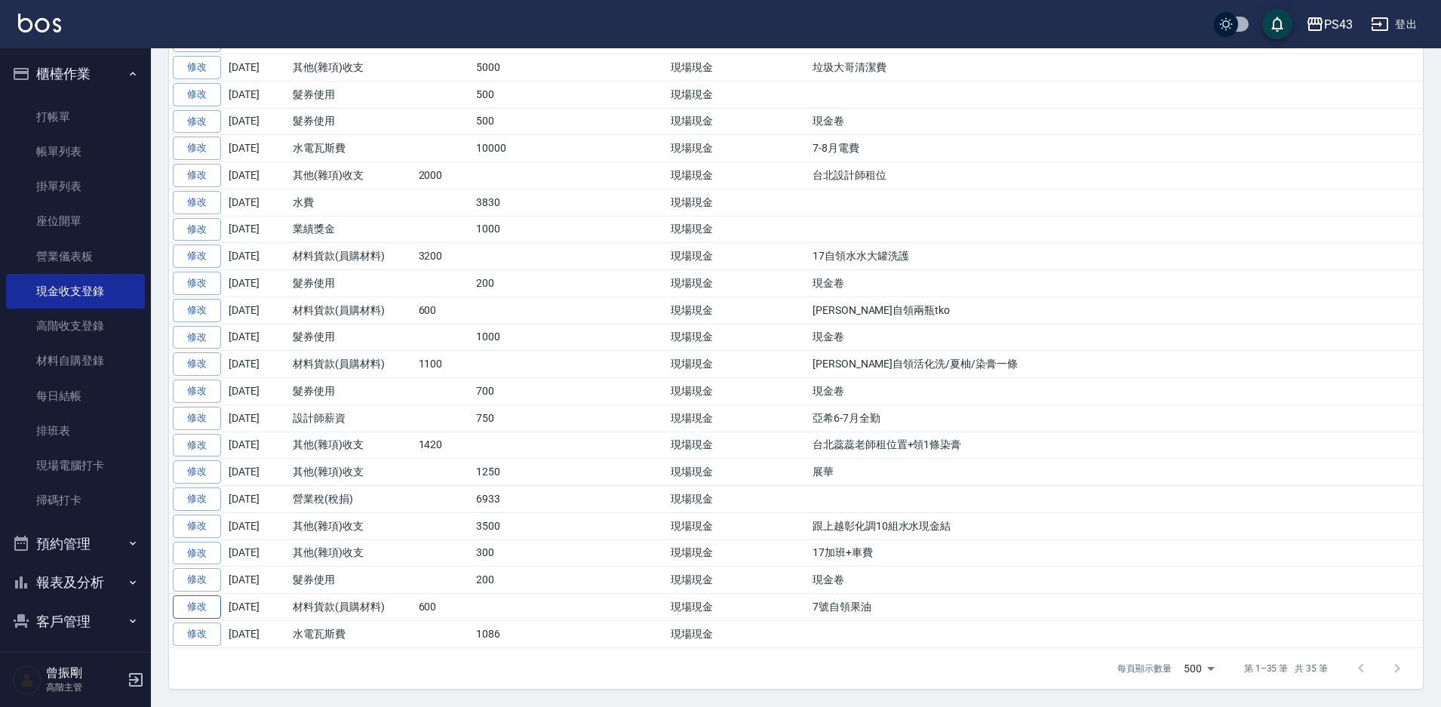
click at [186, 604] on link "修改" at bounding box center [197, 606] width 48 height 23
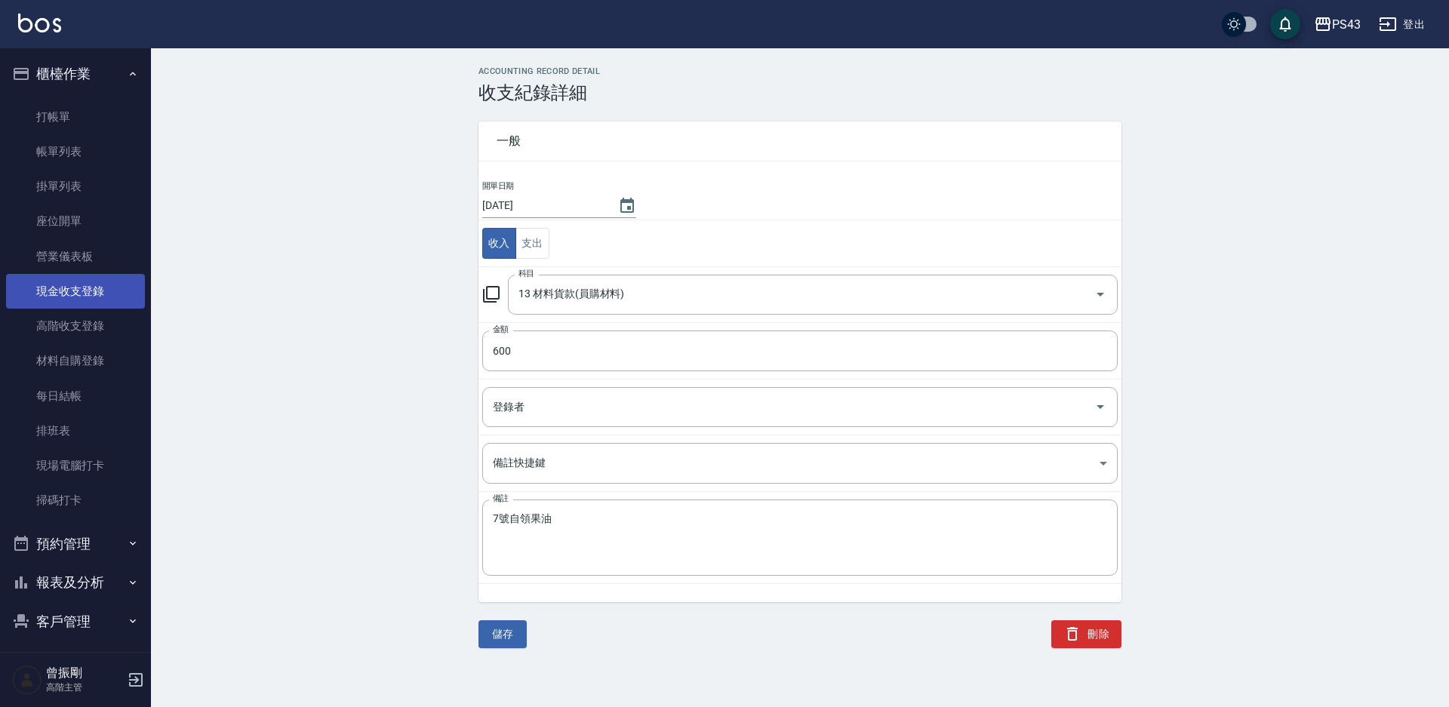
click at [91, 287] on link "現金收支登錄" at bounding box center [75, 291] width 139 height 35
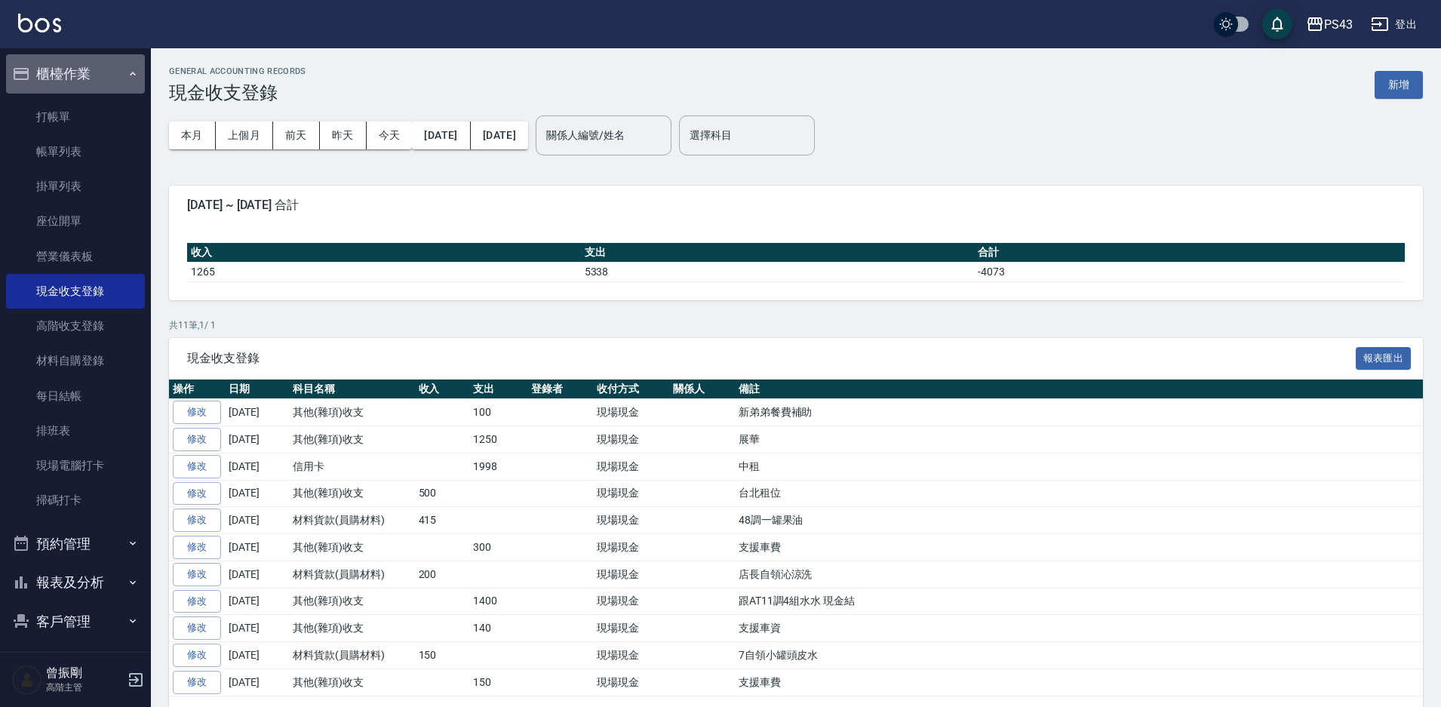
click at [93, 75] on button "櫃檯作業" at bounding box center [75, 73] width 139 height 39
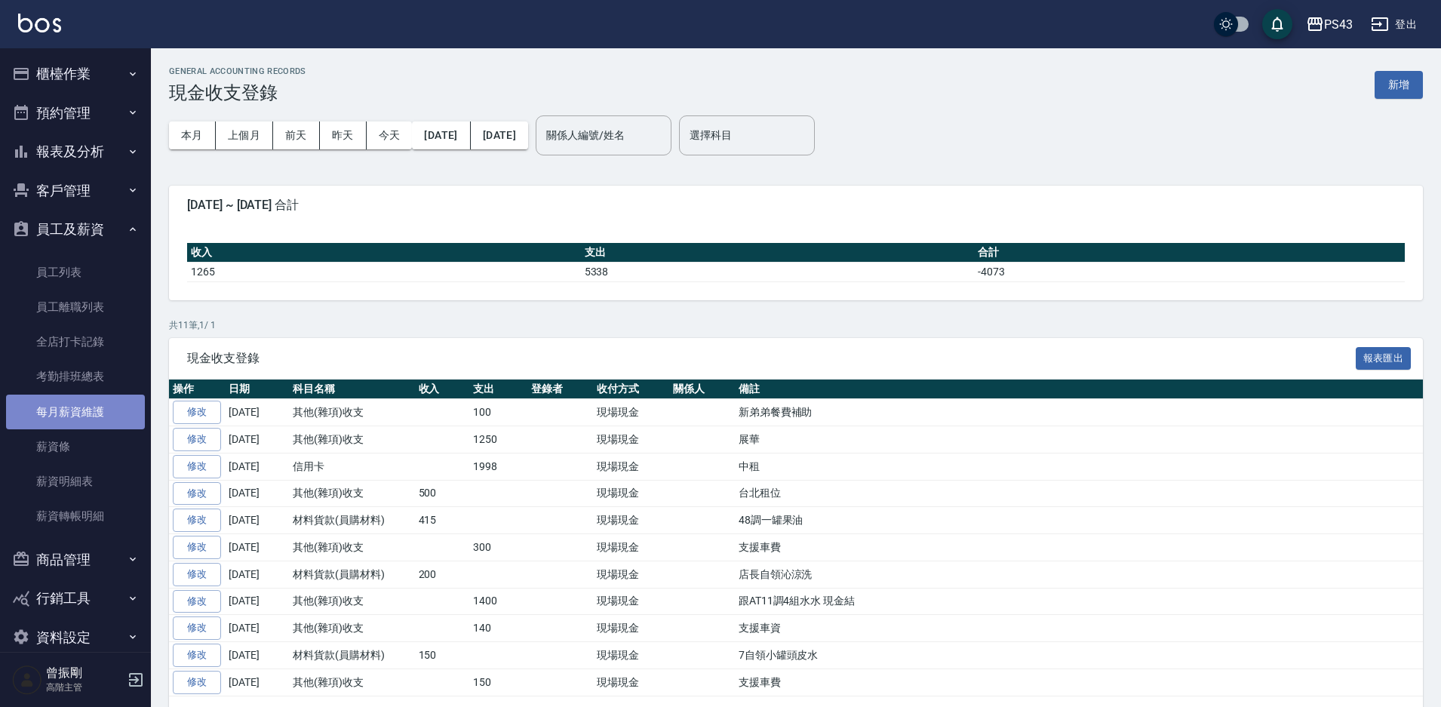
click at [80, 396] on link "每月薪資維護" at bounding box center [75, 412] width 139 height 35
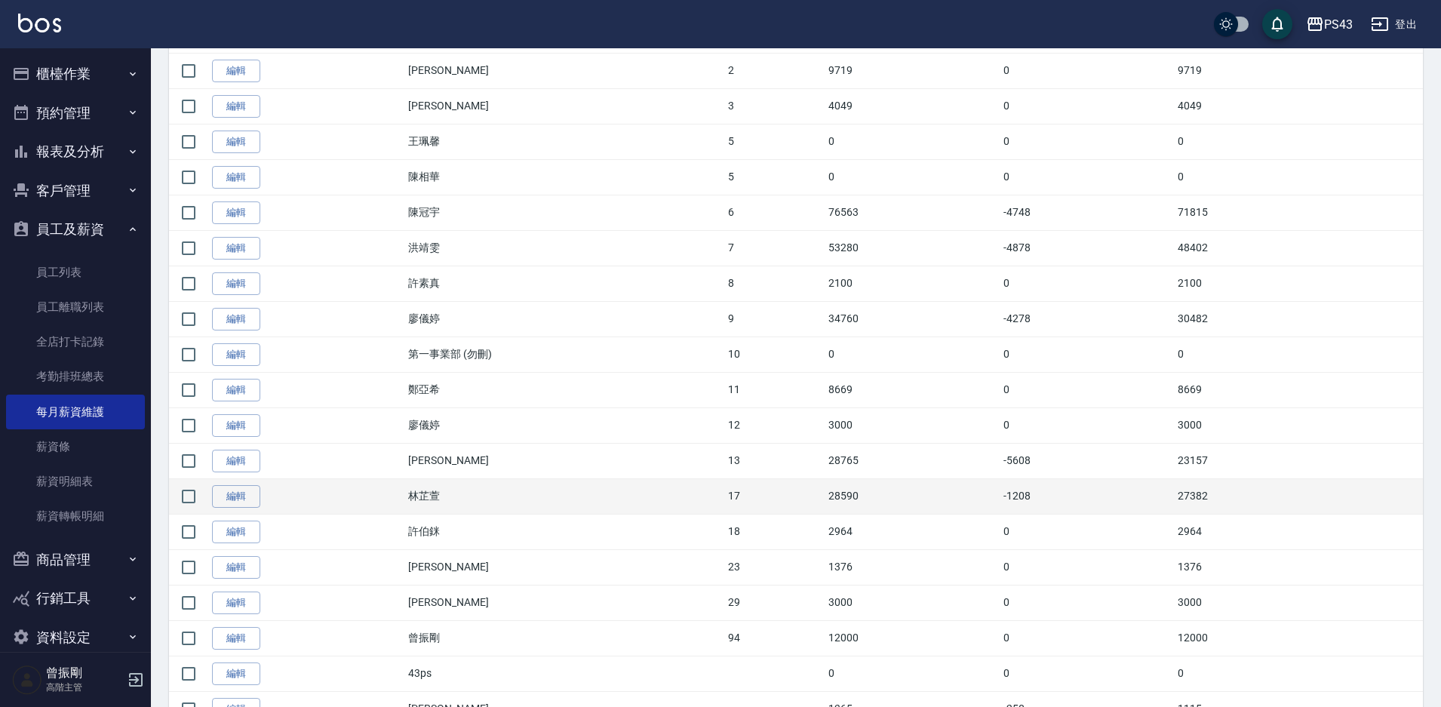
scroll to position [522, 0]
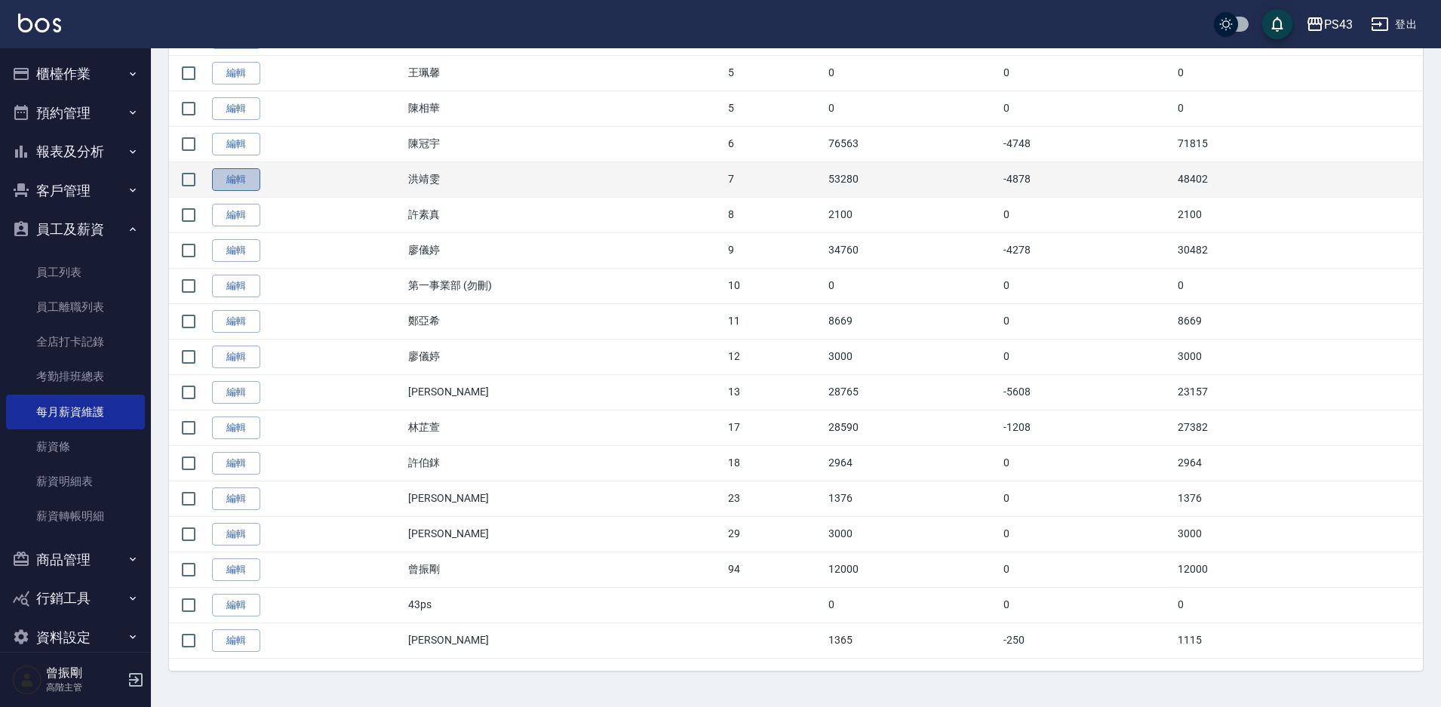
click at [222, 186] on link "編輯" at bounding box center [236, 179] width 48 height 23
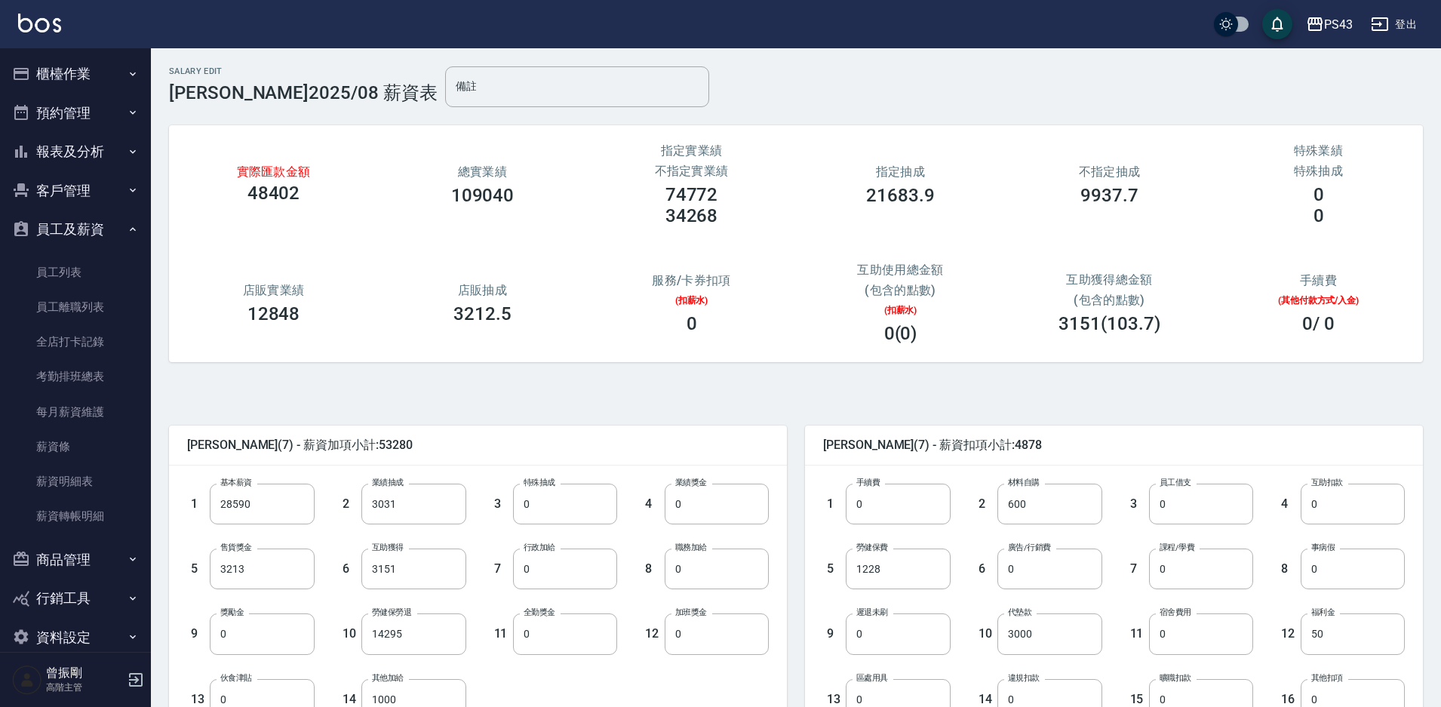
click at [1400, 32] on button "登出" at bounding box center [1394, 25] width 58 height 28
